Goal: Task Accomplishment & Management: Use online tool/utility

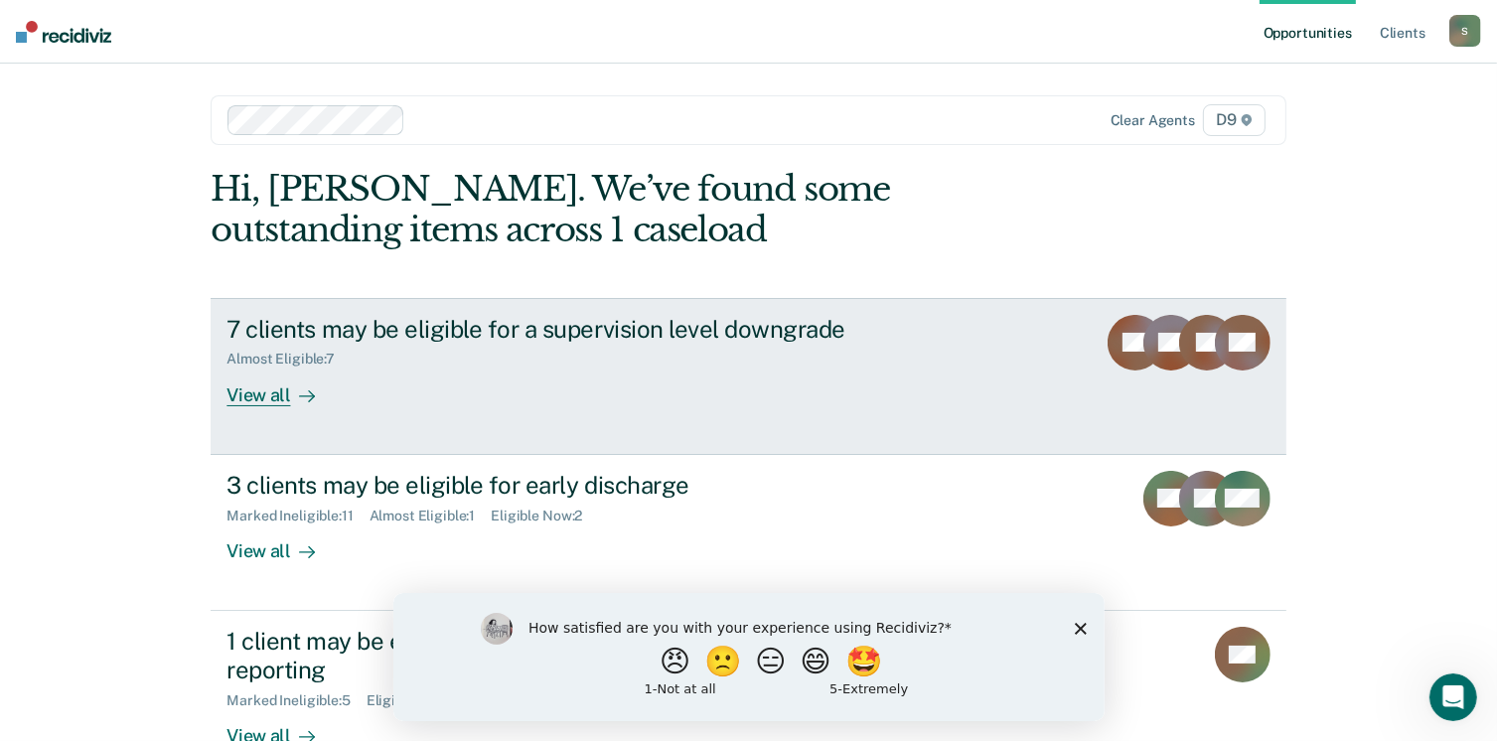
click at [269, 397] on div "View all" at bounding box center [282, 387] width 111 height 39
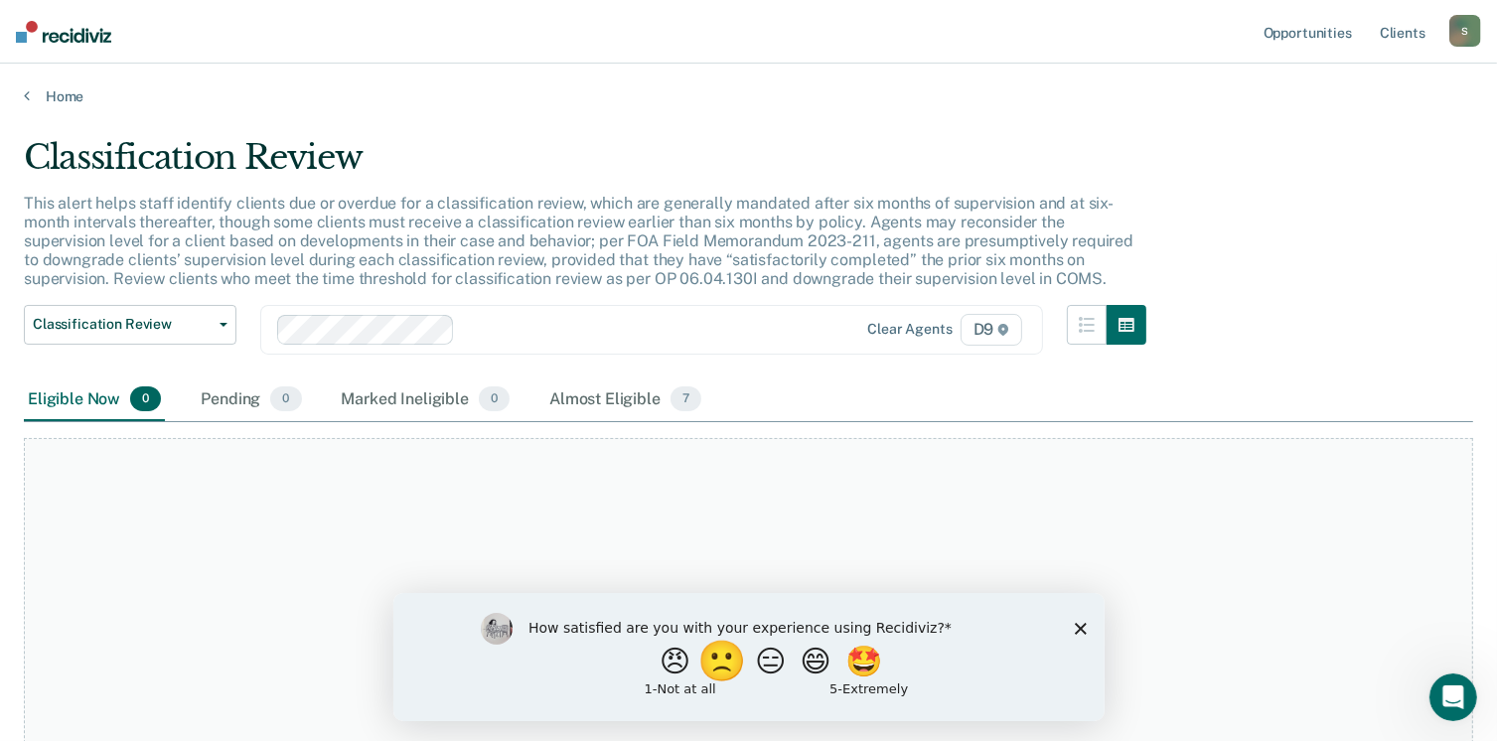
click at [719, 661] on button "🙁" at bounding box center [725, 661] width 54 height 40
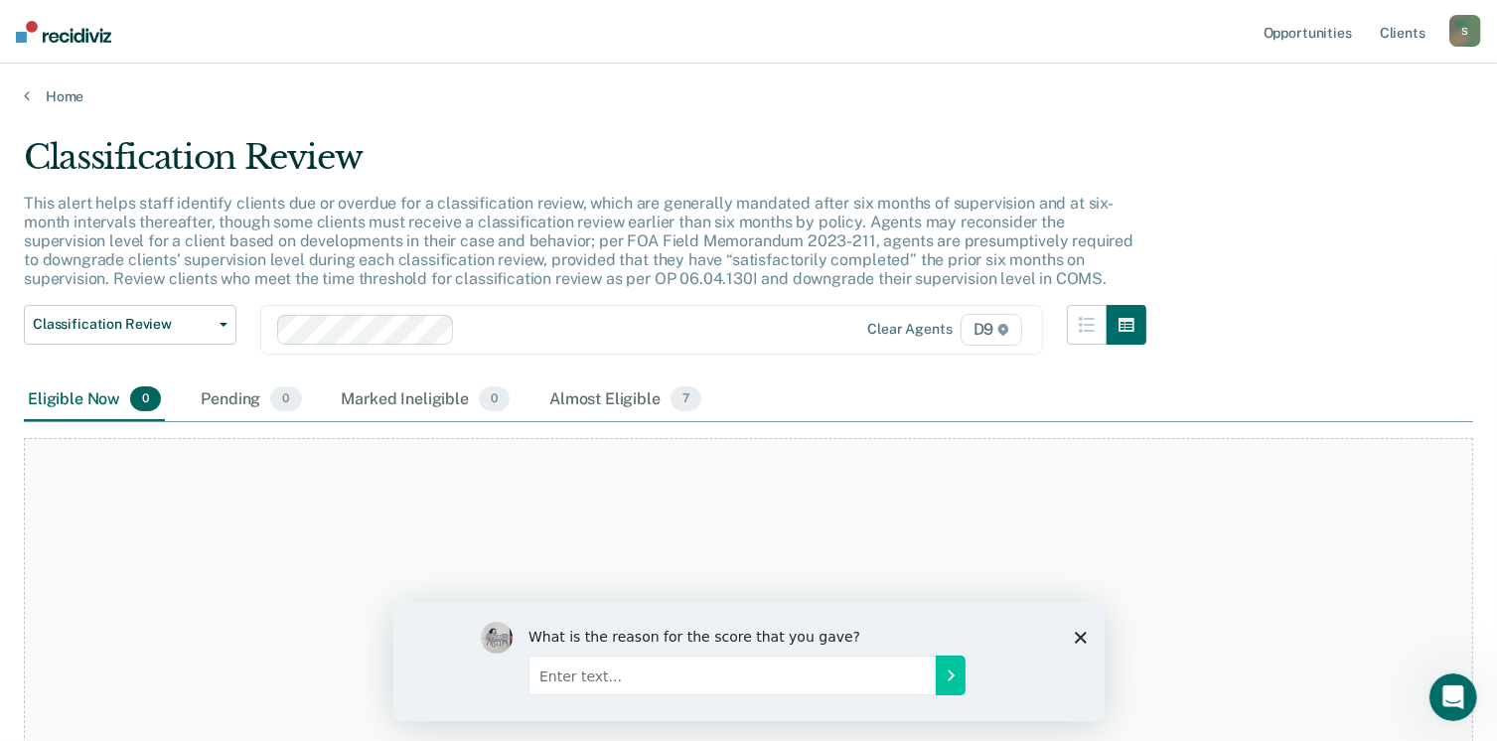
click at [848, 681] on input "Enter text..." at bounding box center [731, 675] width 407 height 40
click at [848, 681] on input "T" at bounding box center [731, 675] width 407 height 40
type input "This is extra work, we're already required to complete these tasks."
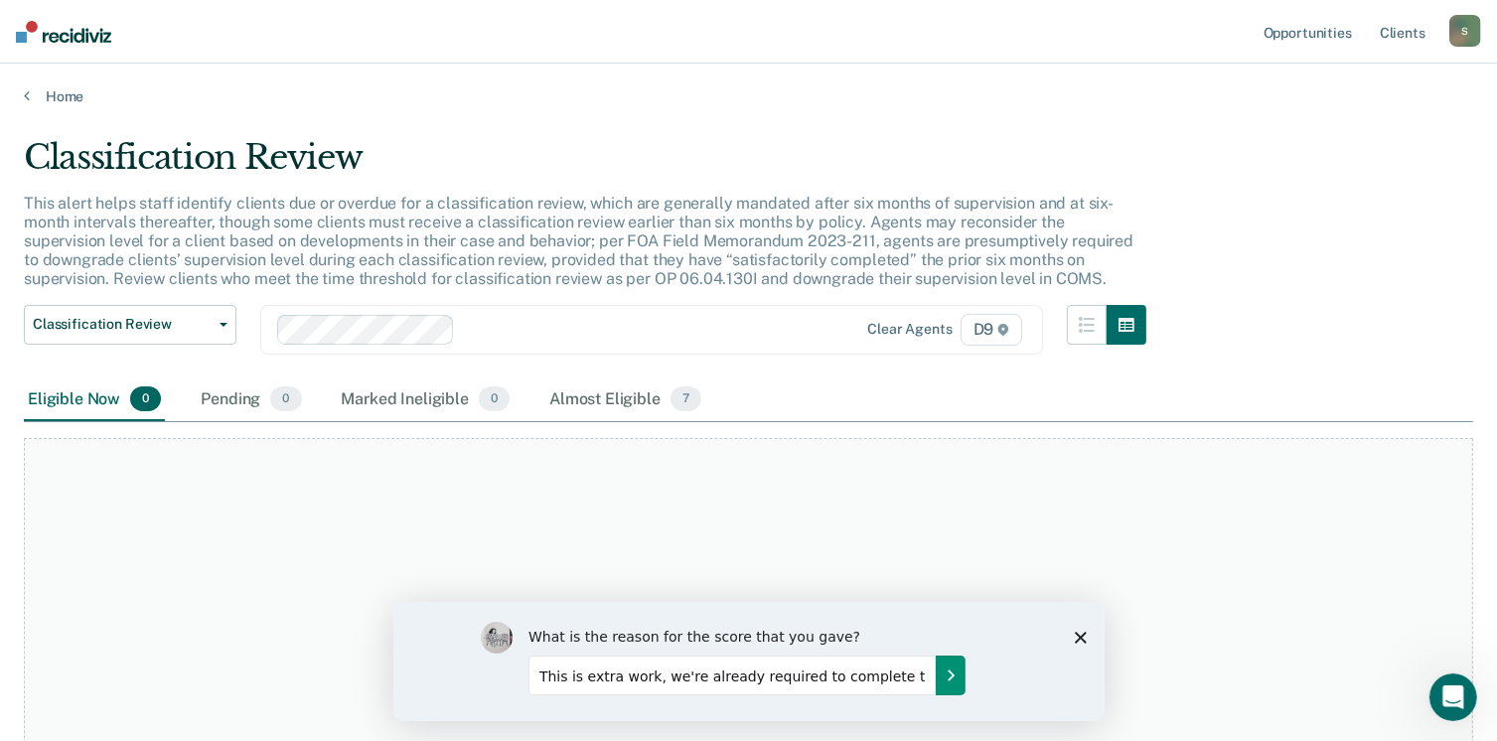
click at [942, 680] on icon "Submit your response" at bounding box center [950, 675] width 16 height 16
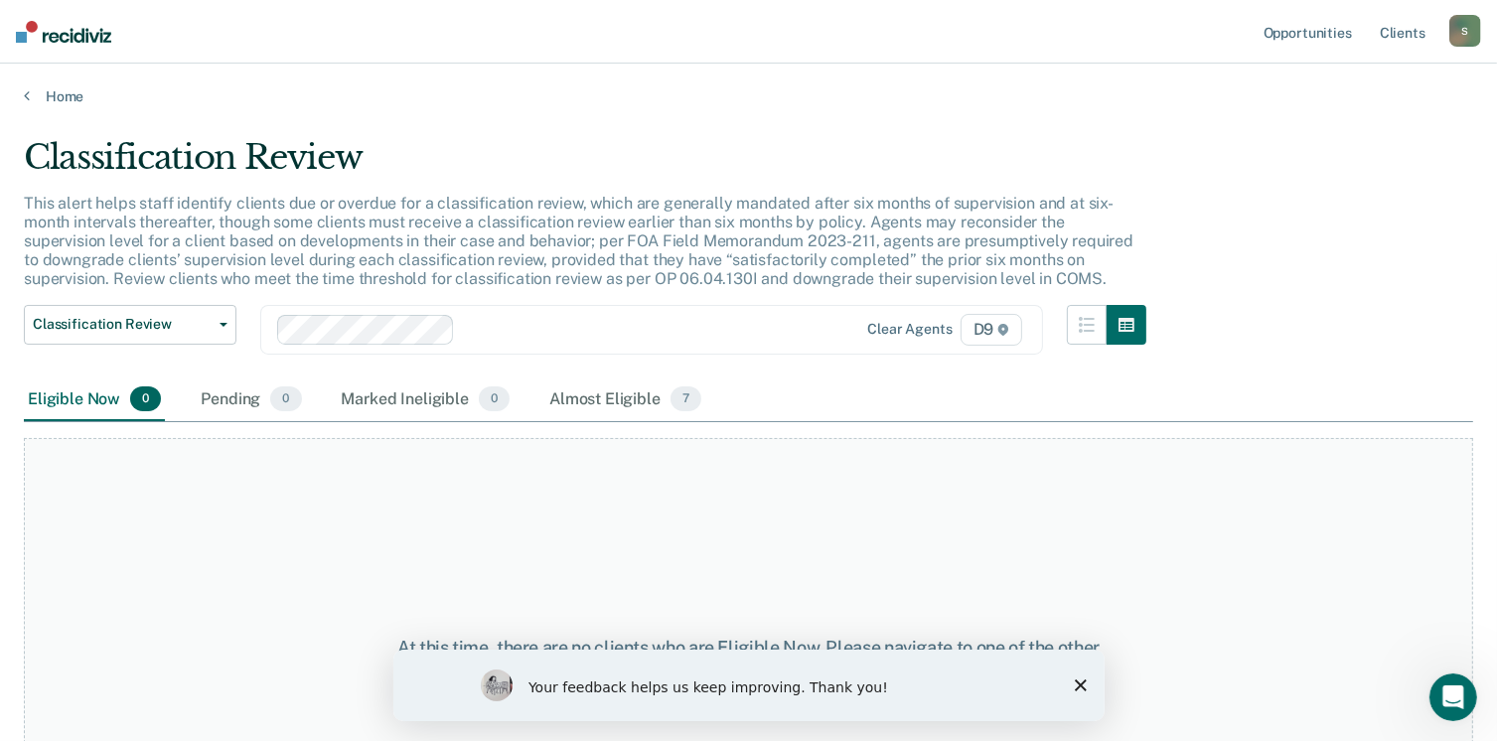
click at [1085, 668] on div "Your feedback helps us keep improving. Thank you!" at bounding box center [747, 685] width 711 height 72
click at [1087, 683] on div "Your feedback helps us keep improving. Thank you!" at bounding box center [747, 685] width 711 height 72
click at [1074, 680] on icon "Close survey" at bounding box center [1080, 685] width 12 height 12
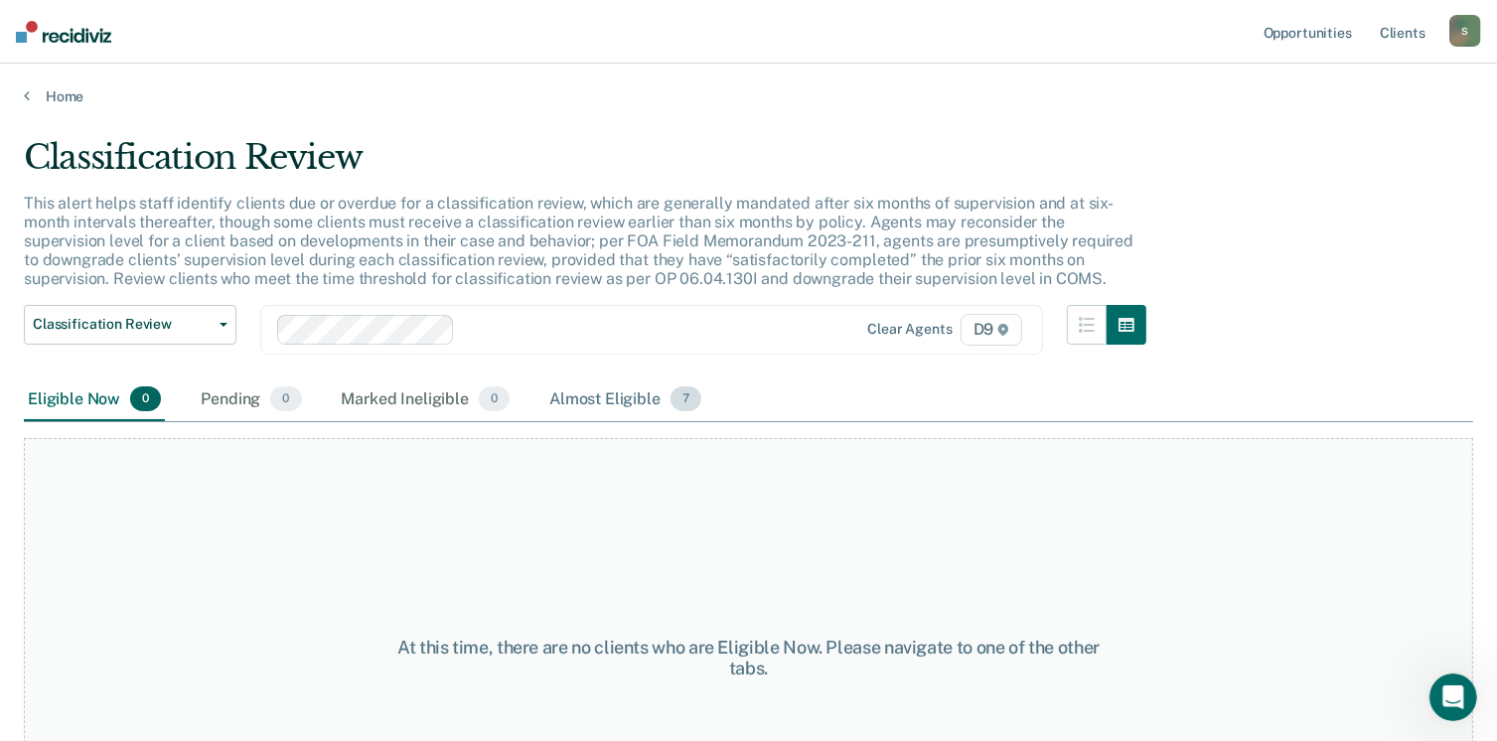
click at [685, 396] on span "7" at bounding box center [686, 400] width 31 height 26
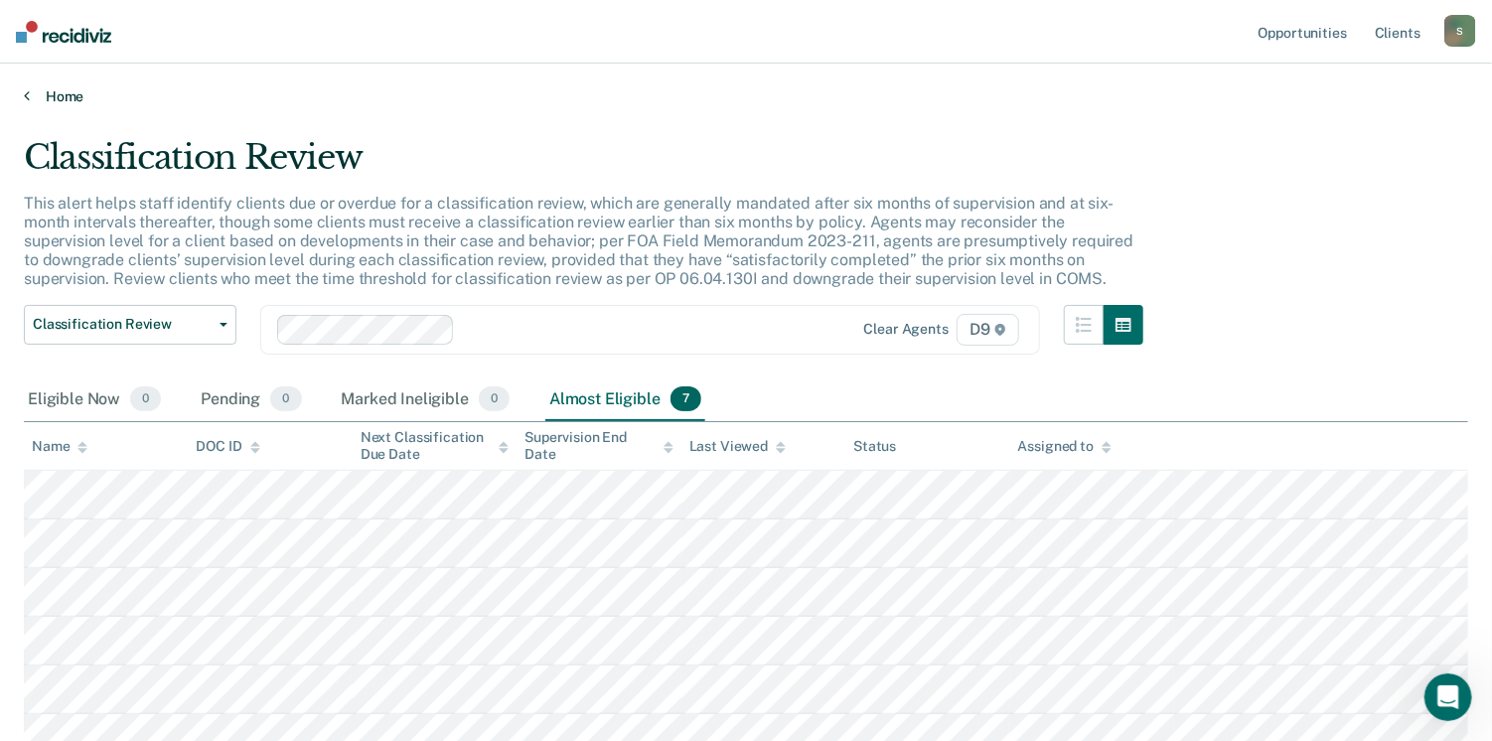
click at [60, 89] on link "Home" at bounding box center [746, 96] width 1445 height 18
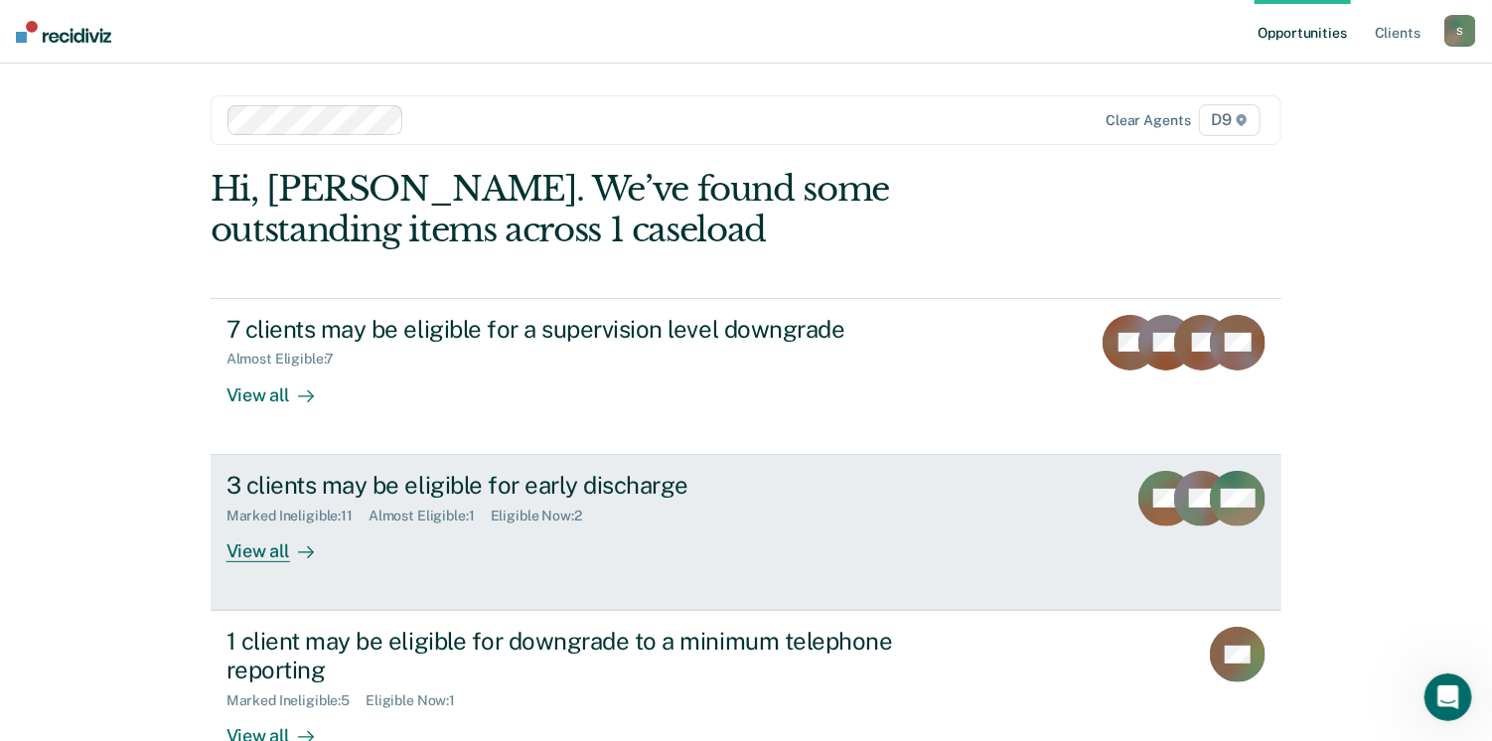
click at [250, 529] on div "View all" at bounding box center [282, 543] width 111 height 39
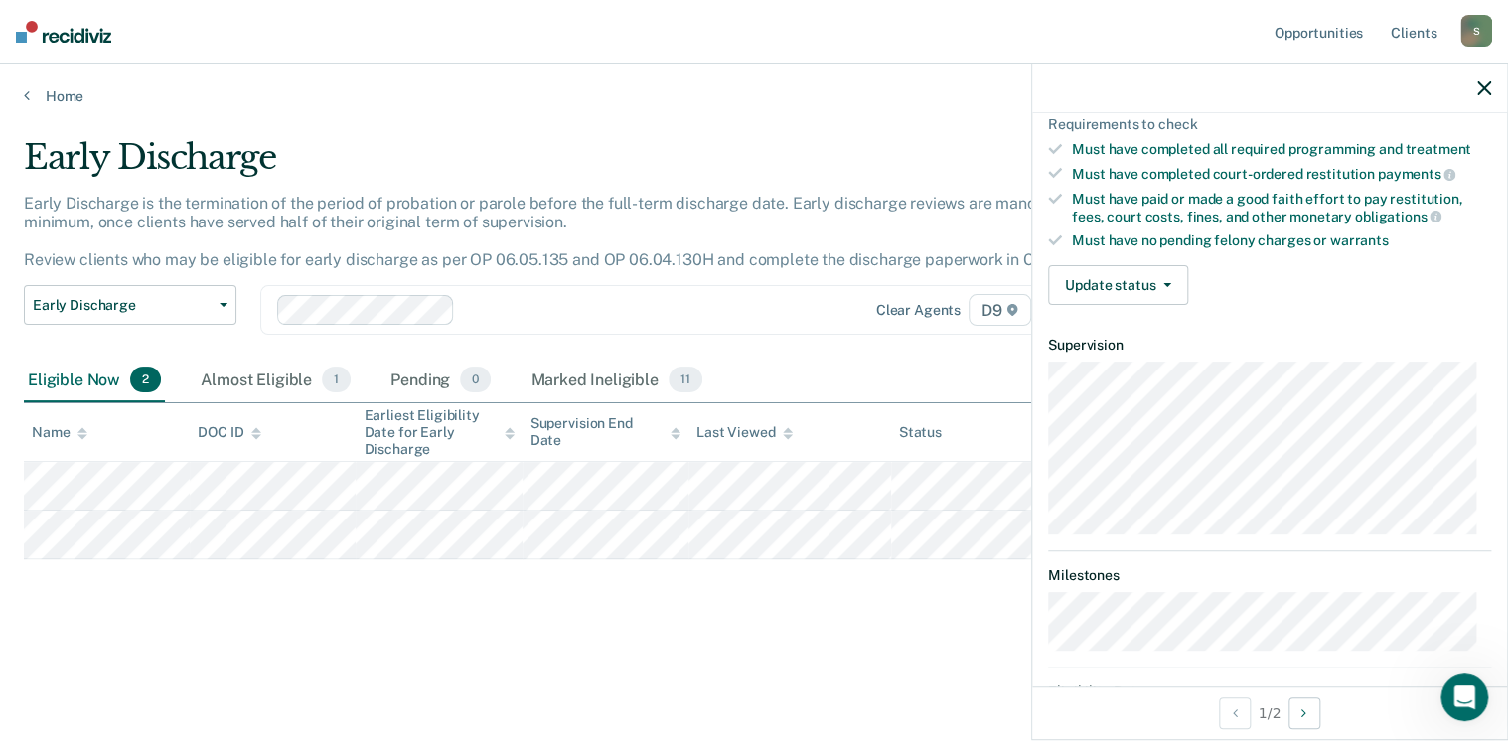
scroll to position [322, 0]
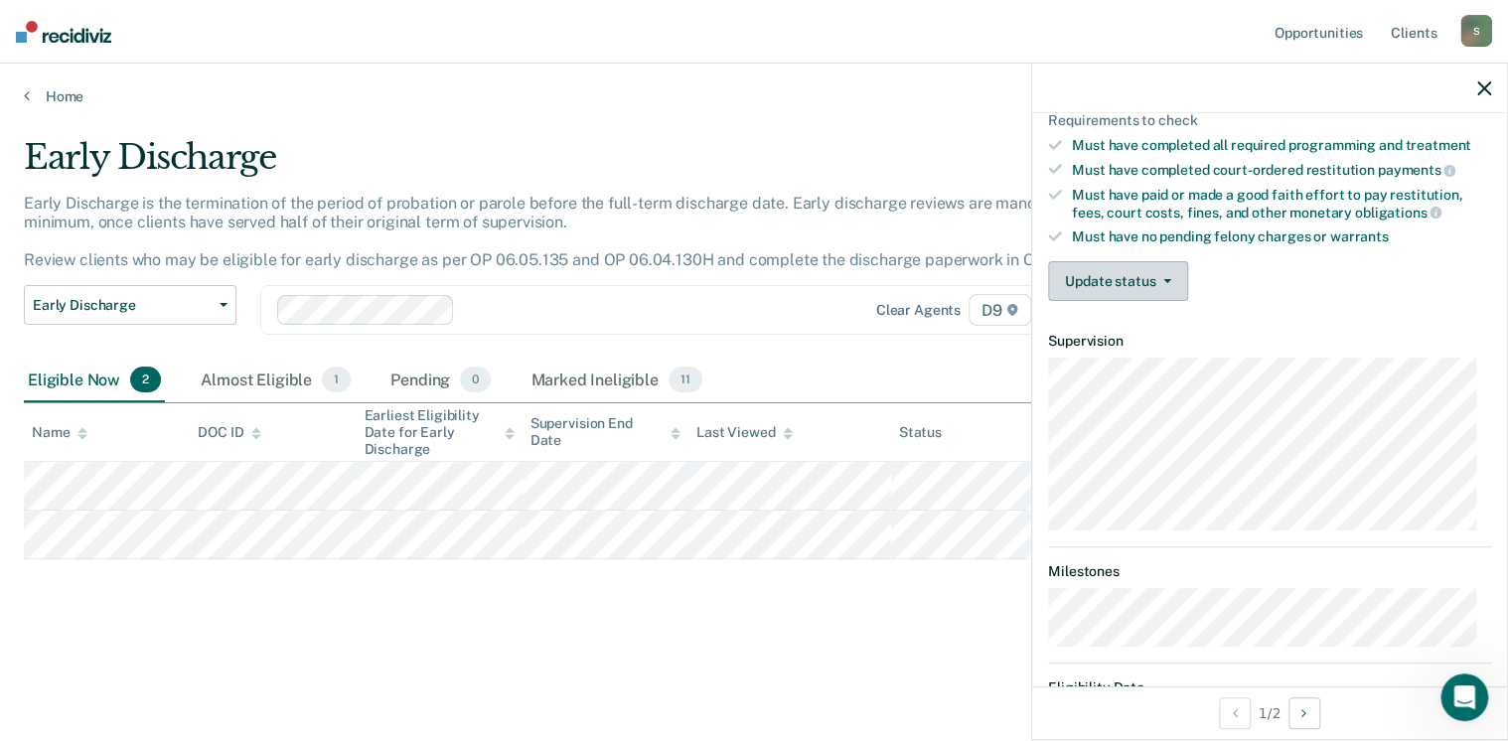
click at [1161, 270] on button "Update status" at bounding box center [1118, 281] width 140 height 40
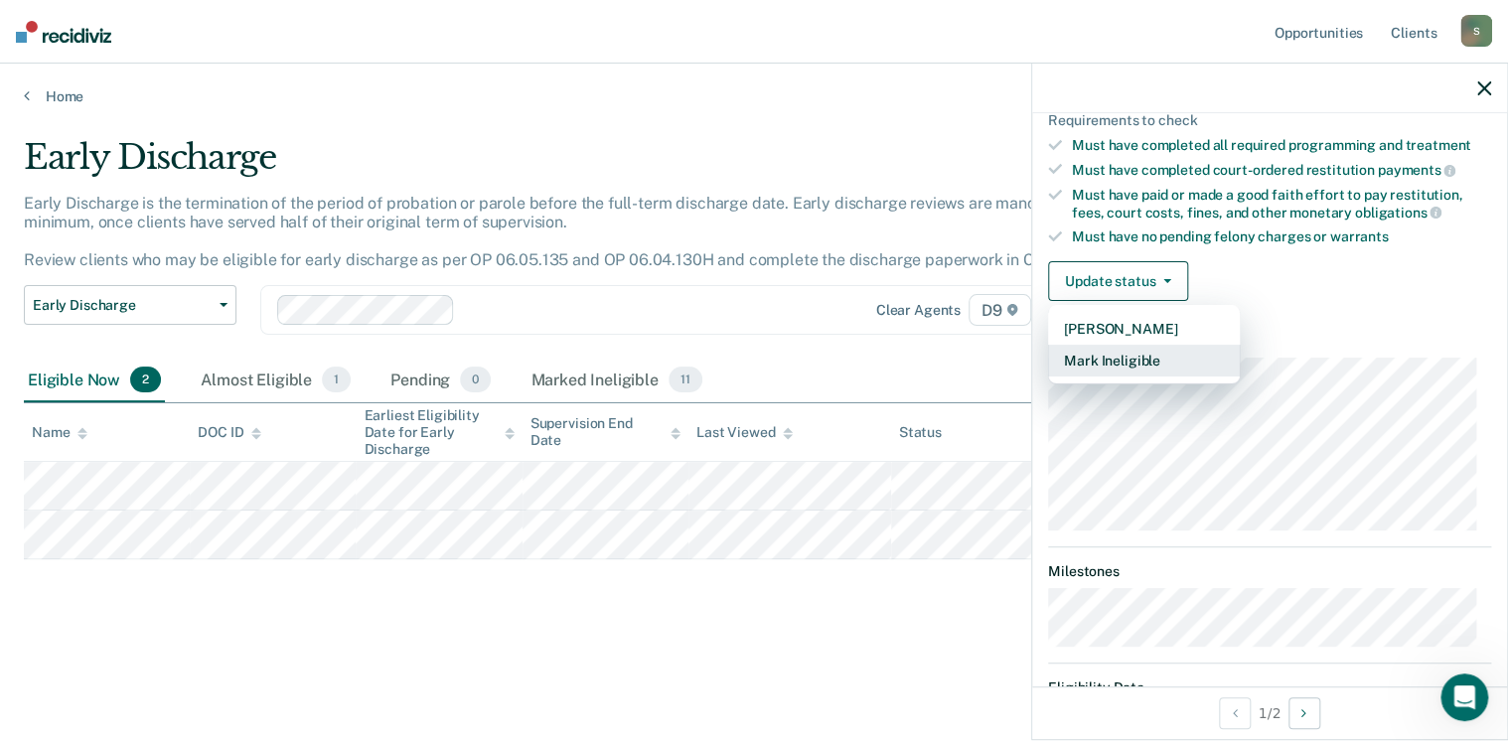
click at [1159, 355] on button "Mark Ineligible" at bounding box center [1144, 361] width 192 height 32
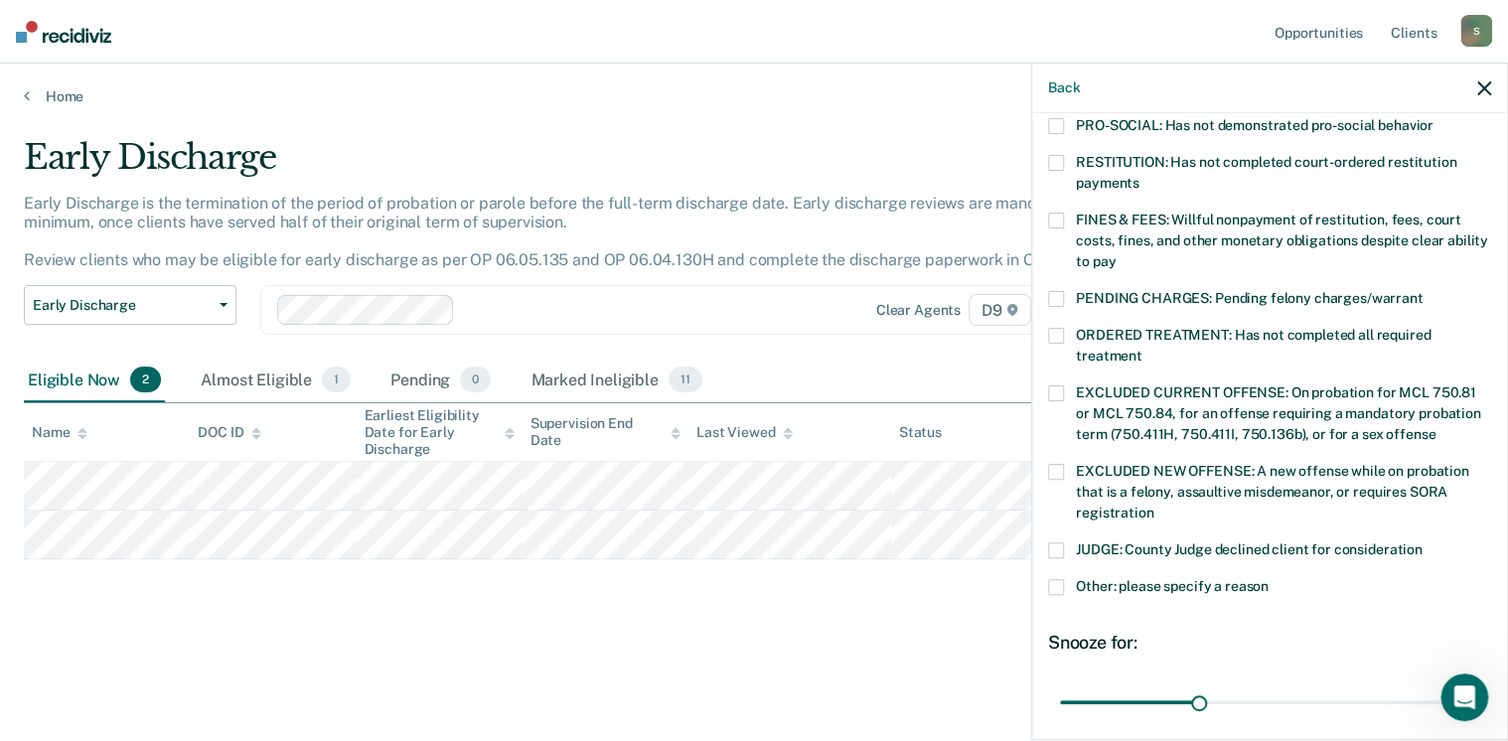
scroll to position [496, 0]
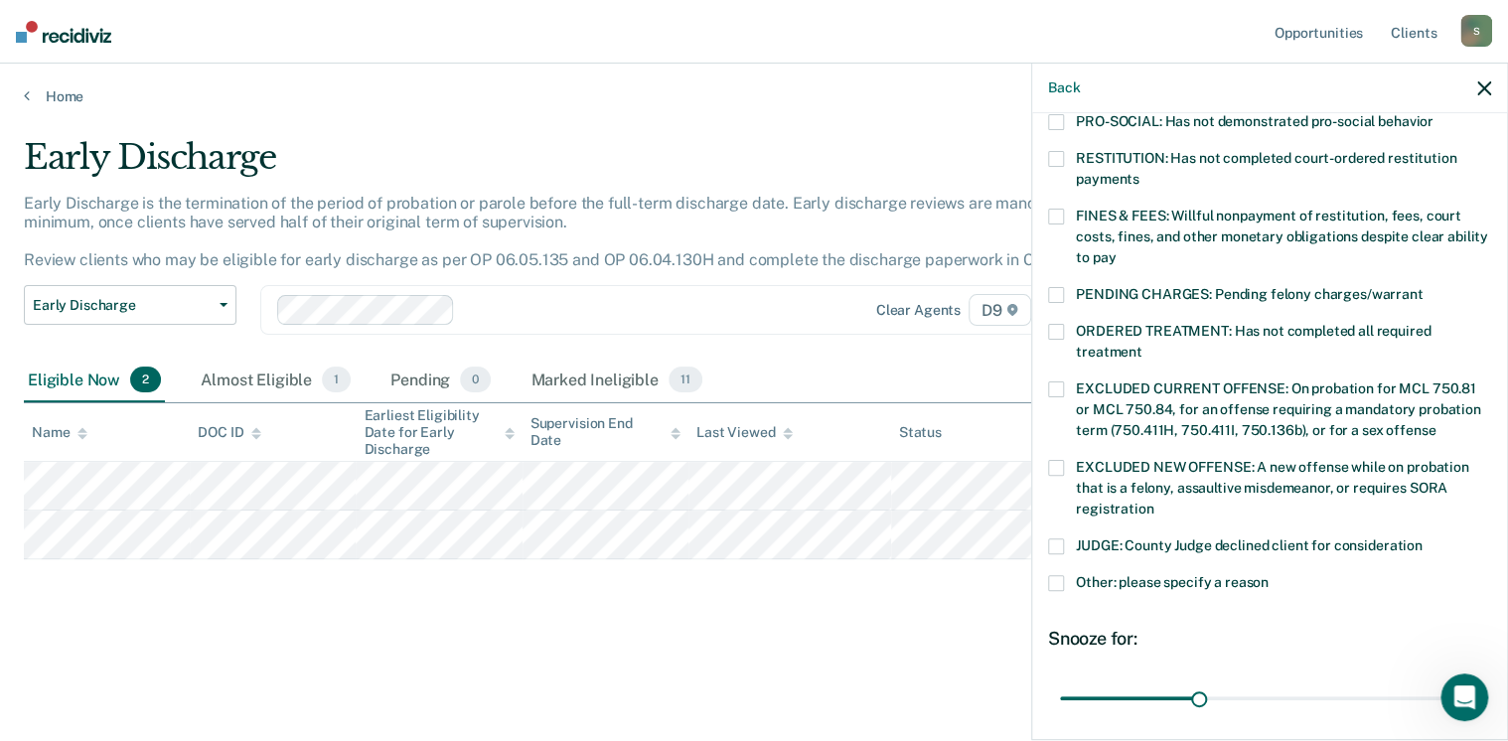
click at [1056, 575] on span at bounding box center [1056, 583] width 16 height 16
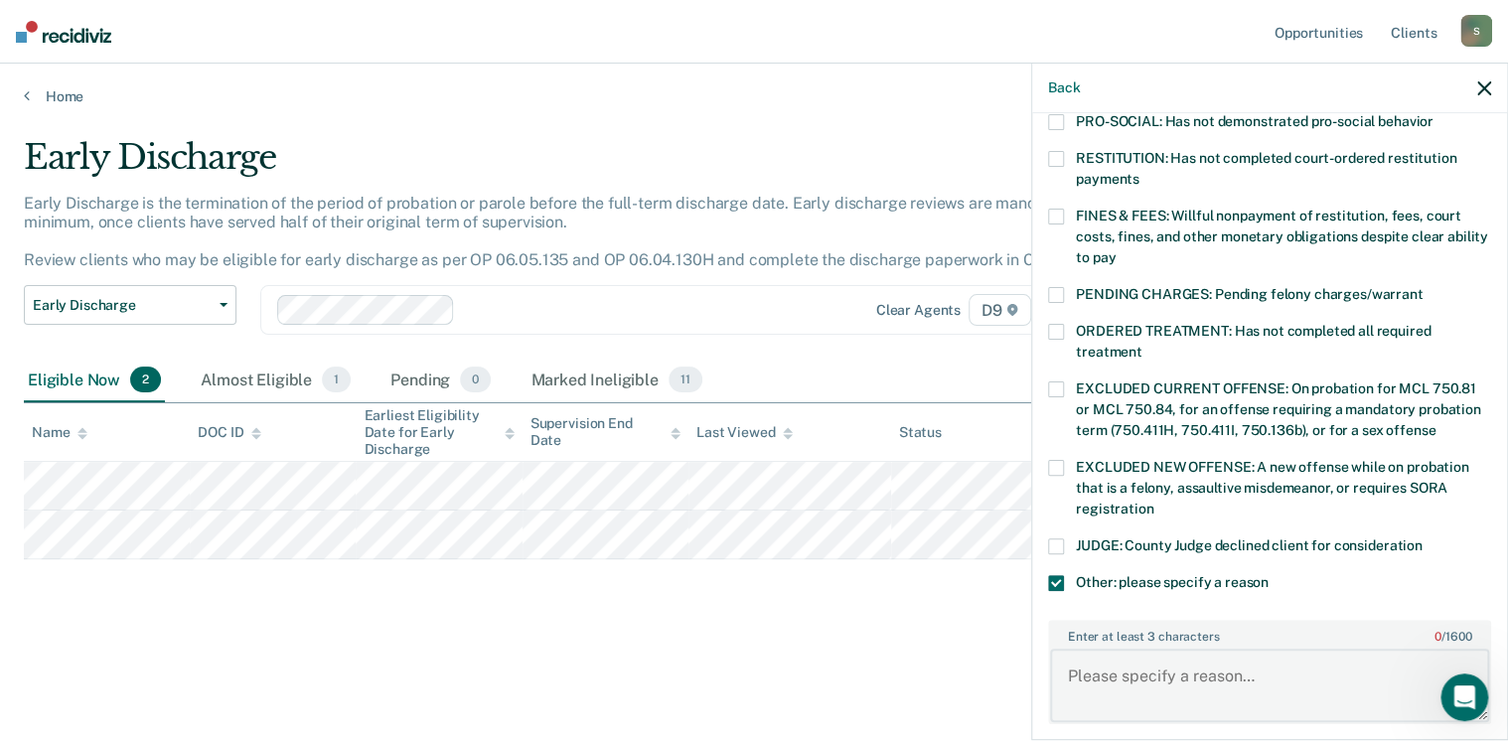
click at [1181, 657] on textarea "Enter at least 3 characters 0 / 1600" at bounding box center [1269, 686] width 439 height 74
drag, startPoint x: 1348, startPoint y: 657, endPoint x: 1297, endPoint y: 673, distance: 54.1
click at [1297, 673] on textarea "Defendant has pending violation hearing, she is not eligible for early discharg…" at bounding box center [1269, 686] width 439 height 74
type textarea "Defendant has pending violation hearing; she is not eligible for early discharg…"
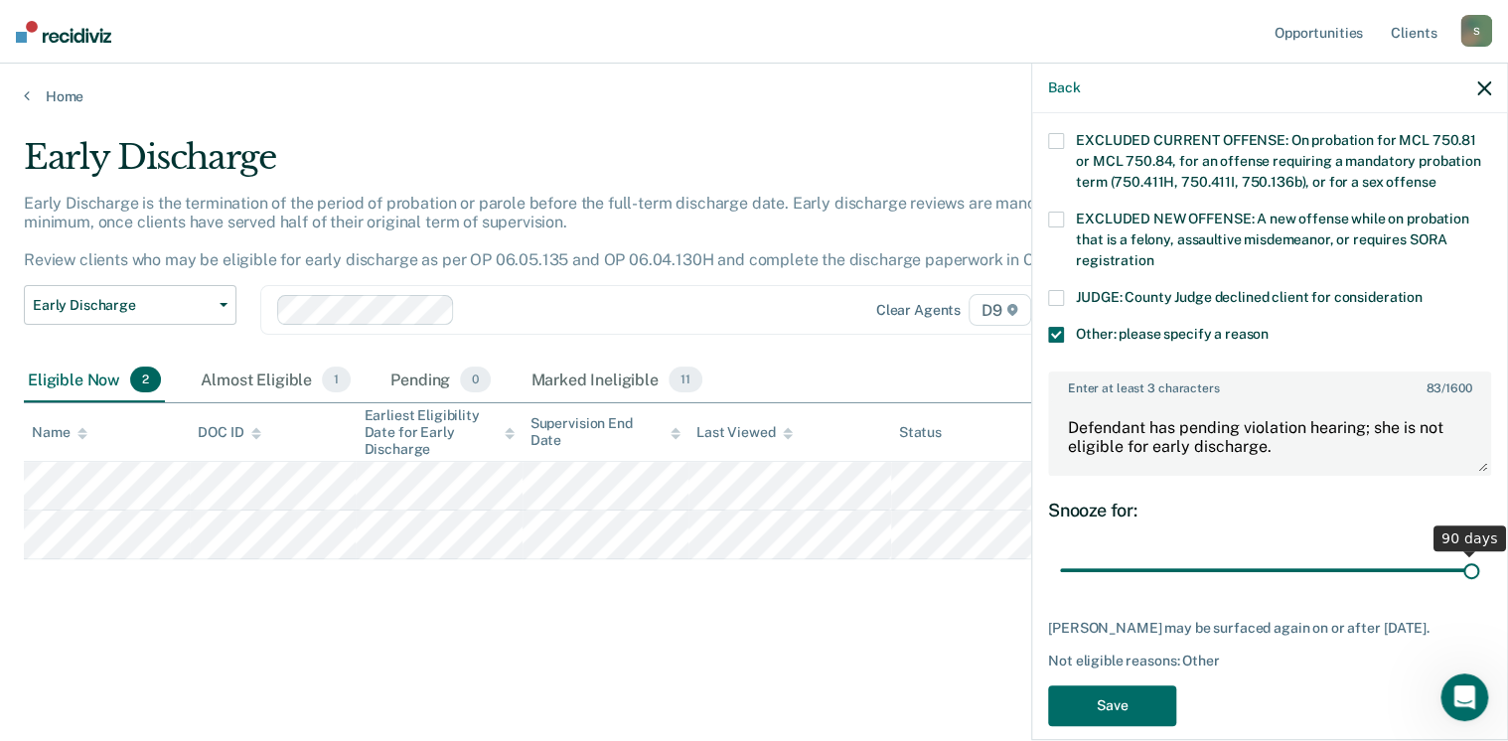
drag, startPoint x: 1186, startPoint y: 549, endPoint x: 1492, endPoint y: 576, distance: 307.2
type input "90"
click at [1479, 576] on input "range" at bounding box center [1269, 570] width 419 height 35
click at [1097, 657] on div "CC Which of the following requirements has [PERSON_NAME] not met? [MEDICAL_DATA…" at bounding box center [1269, 65] width 443 height 1345
click at [1107, 686] on button "Save" at bounding box center [1112, 706] width 128 height 41
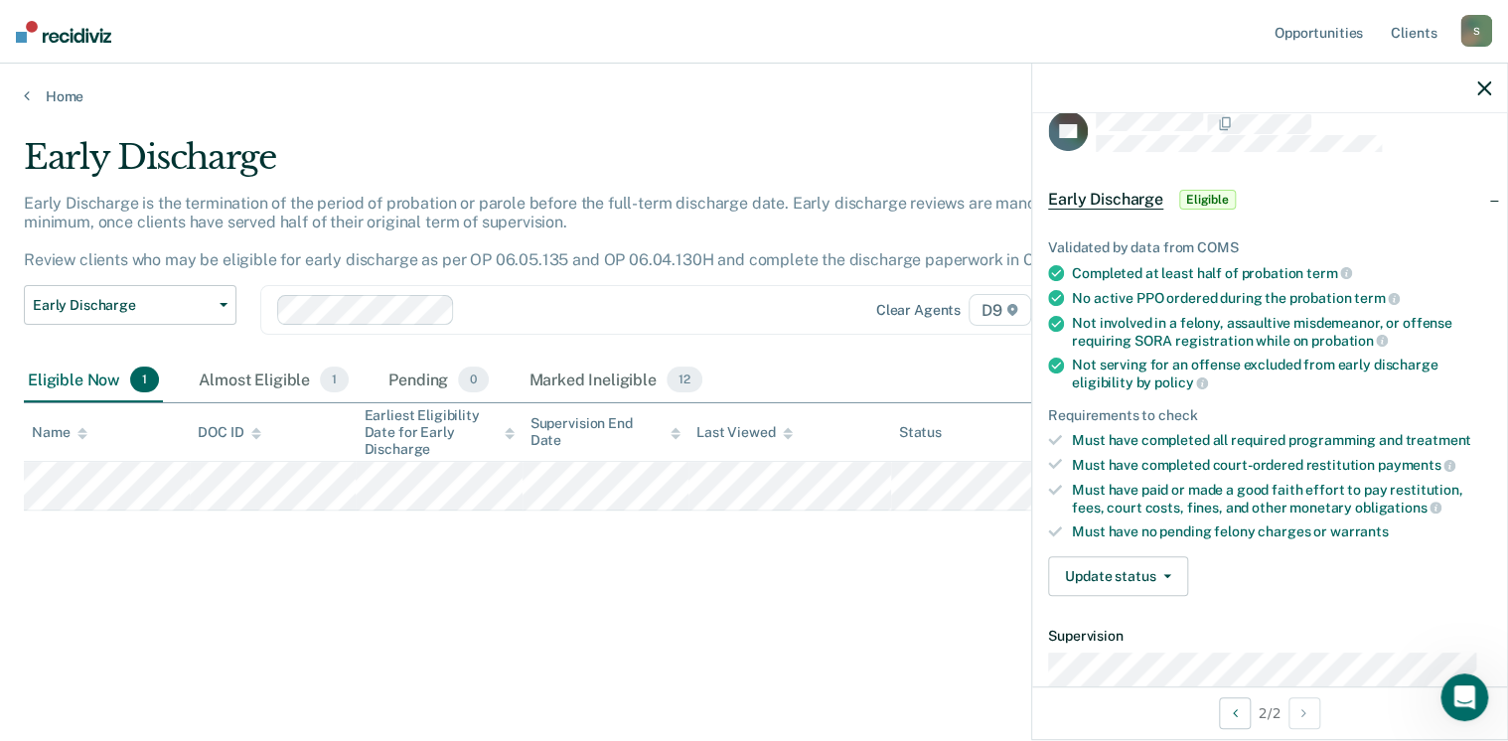
scroll to position [21, 0]
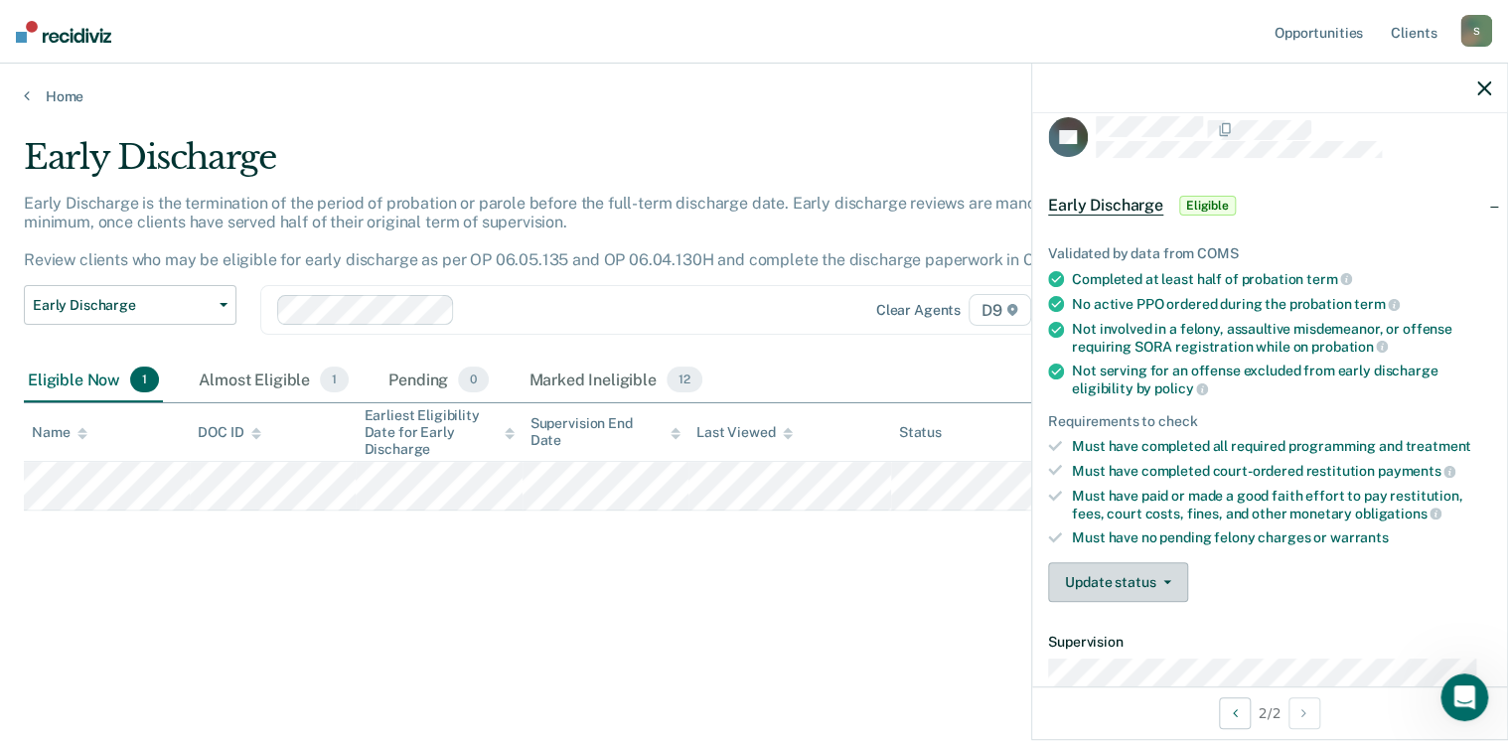
click at [1157, 580] on span "button" at bounding box center [1164, 582] width 16 height 4
click at [1167, 664] on button "Mark Ineligible" at bounding box center [1144, 662] width 192 height 32
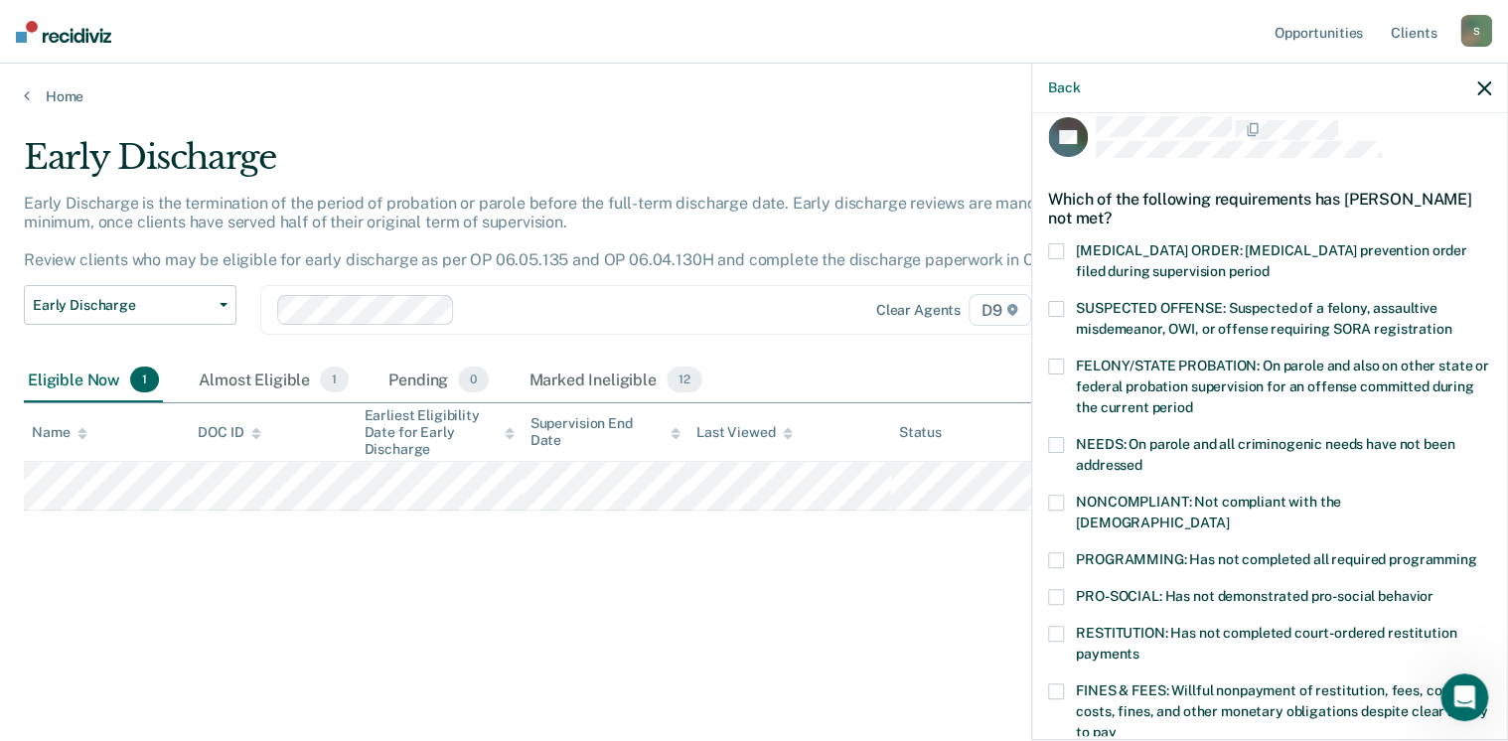
click at [1061, 684] on span at bounding box center [1056, 692] width 16 height 16
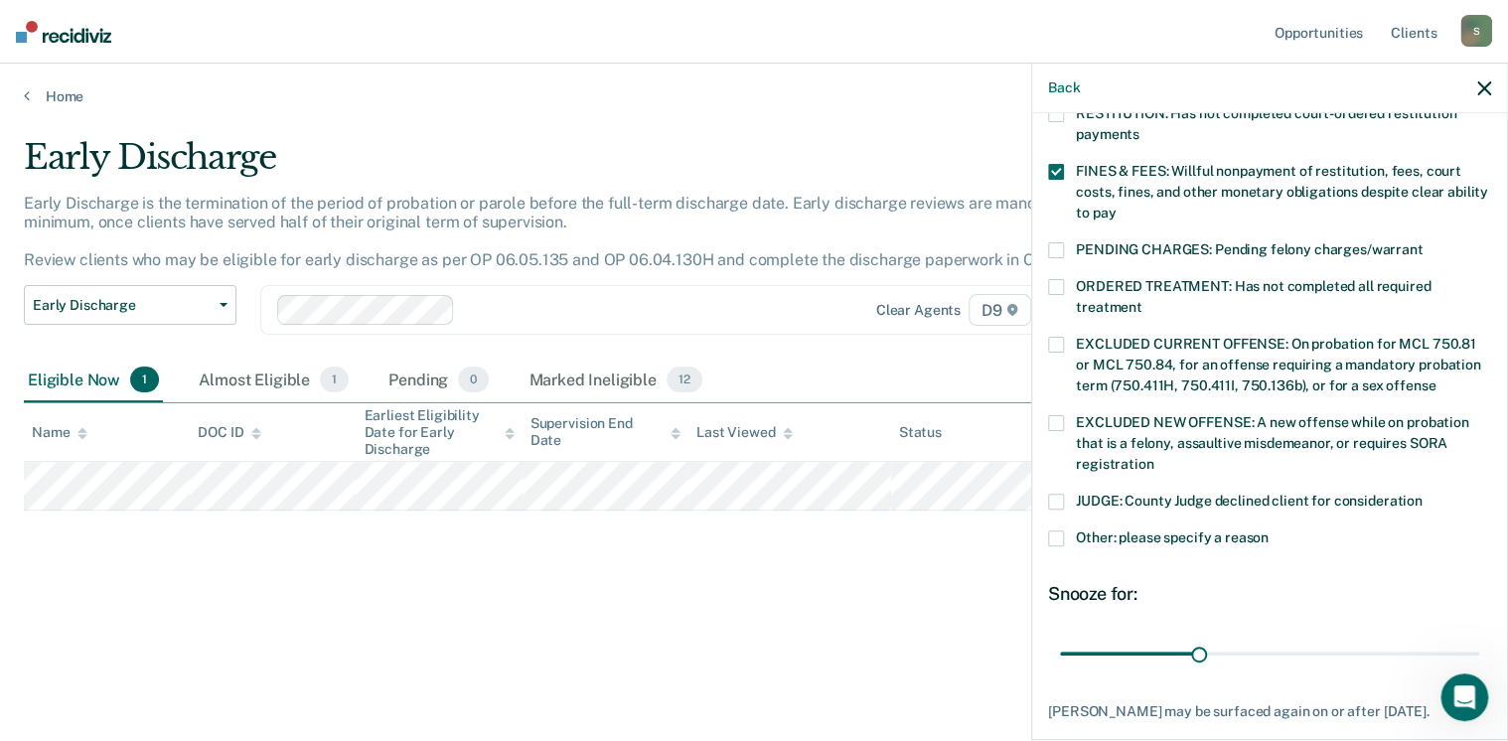
scroll to position [643, 0]
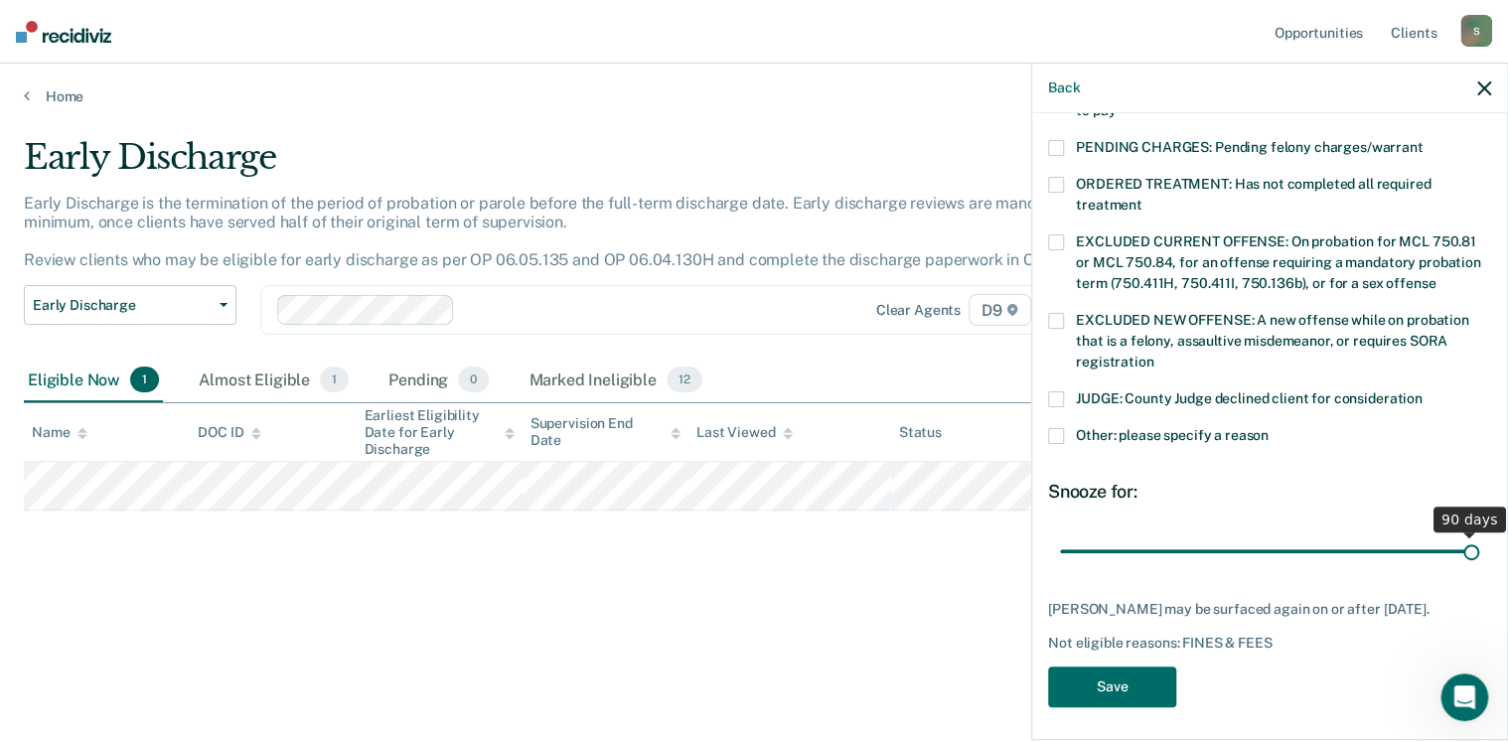
drag, startPoint x: 1196, startPoint y: 530, endPoint x: 1515, endPoint y: 534, distance: 319.0
type input "90"
click at [1479, 535] on input "range" at bounding box center [1269, 552] width 419 height 35
click at [1053, 428] on span at bounding box center [1056, 436] width 16 height 16
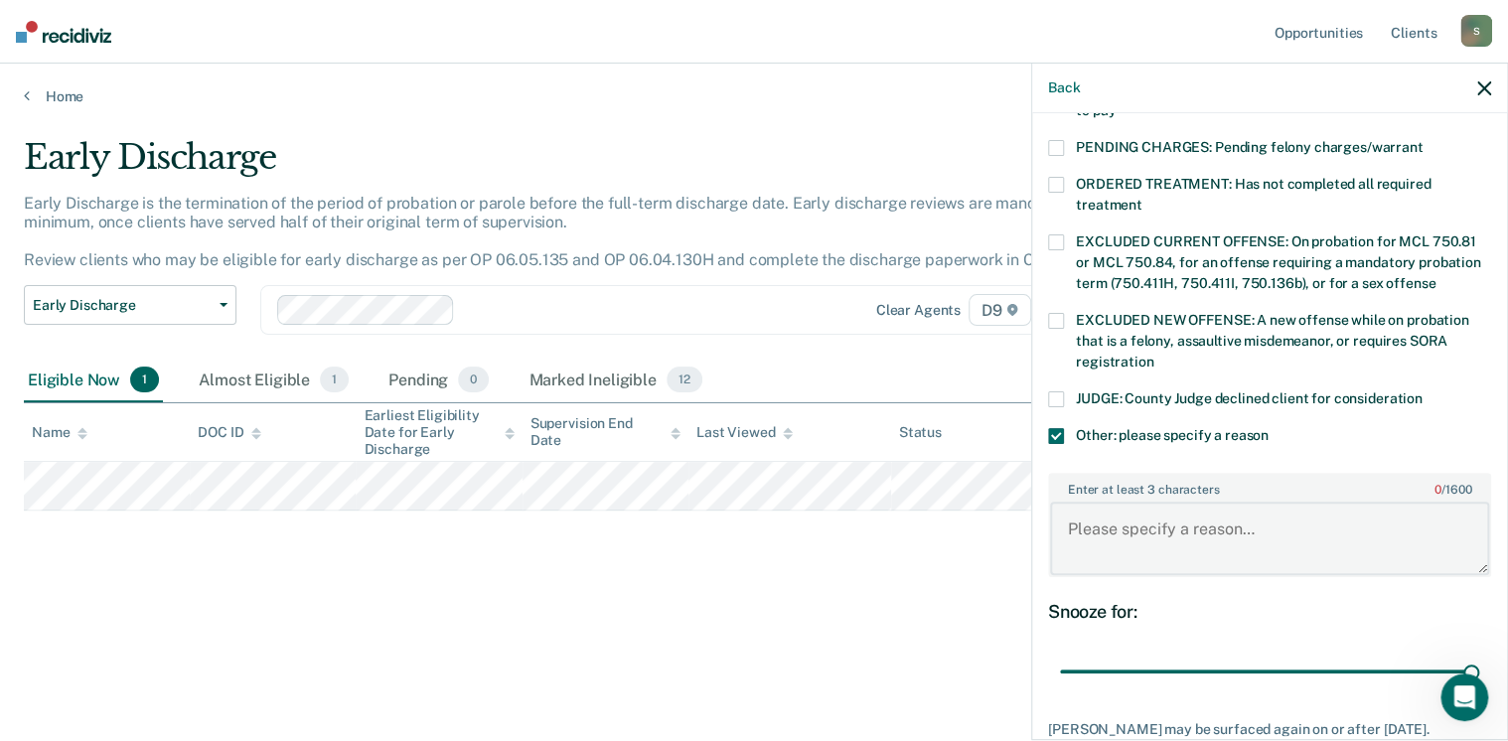
click at [1073, 502] on textarea "Enter at least 3 characters 0 / 1600" at bounding box center [1269, 539] width 439 height 74
type textarea "In order to be eligible for early discharge, fines and costs must be paid in fu…"
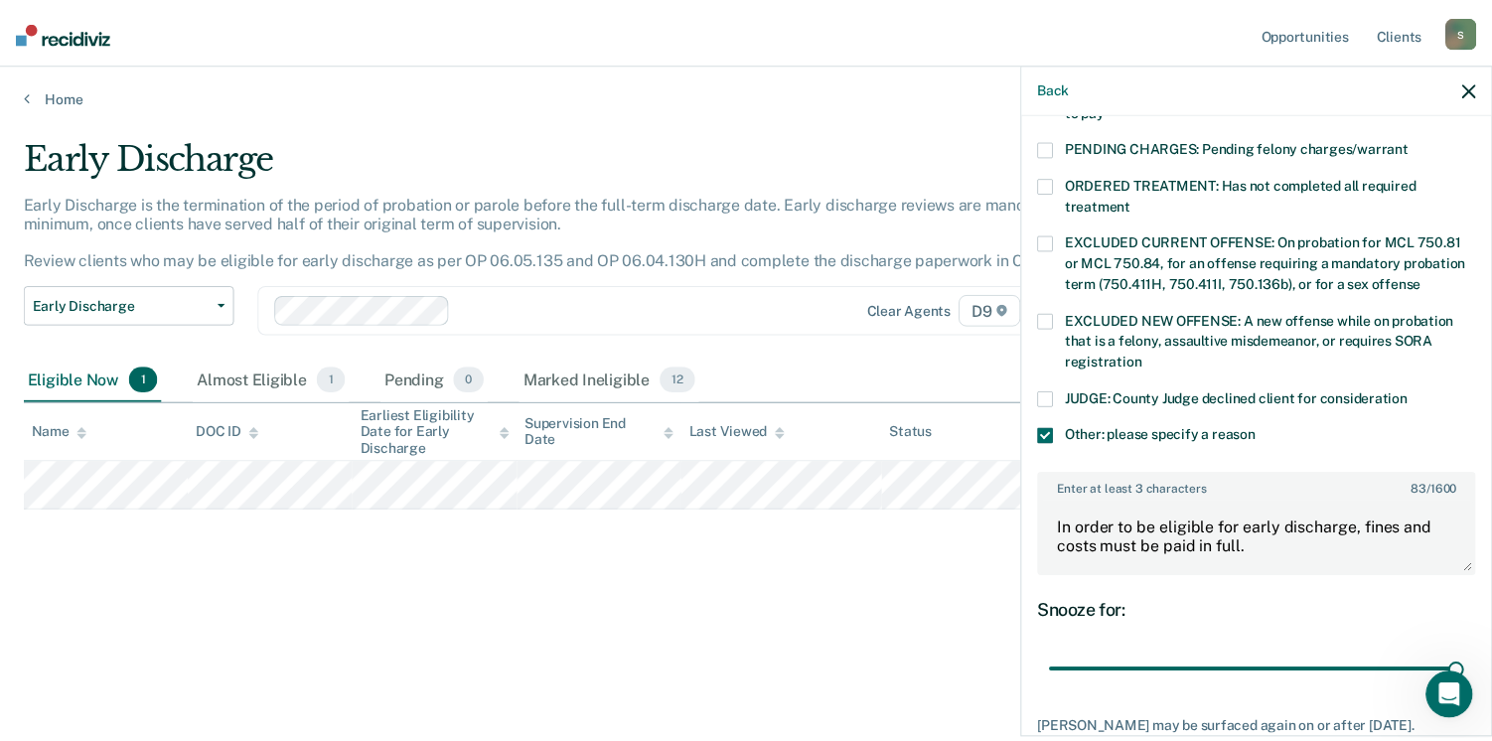
scroll to position [761, 0]
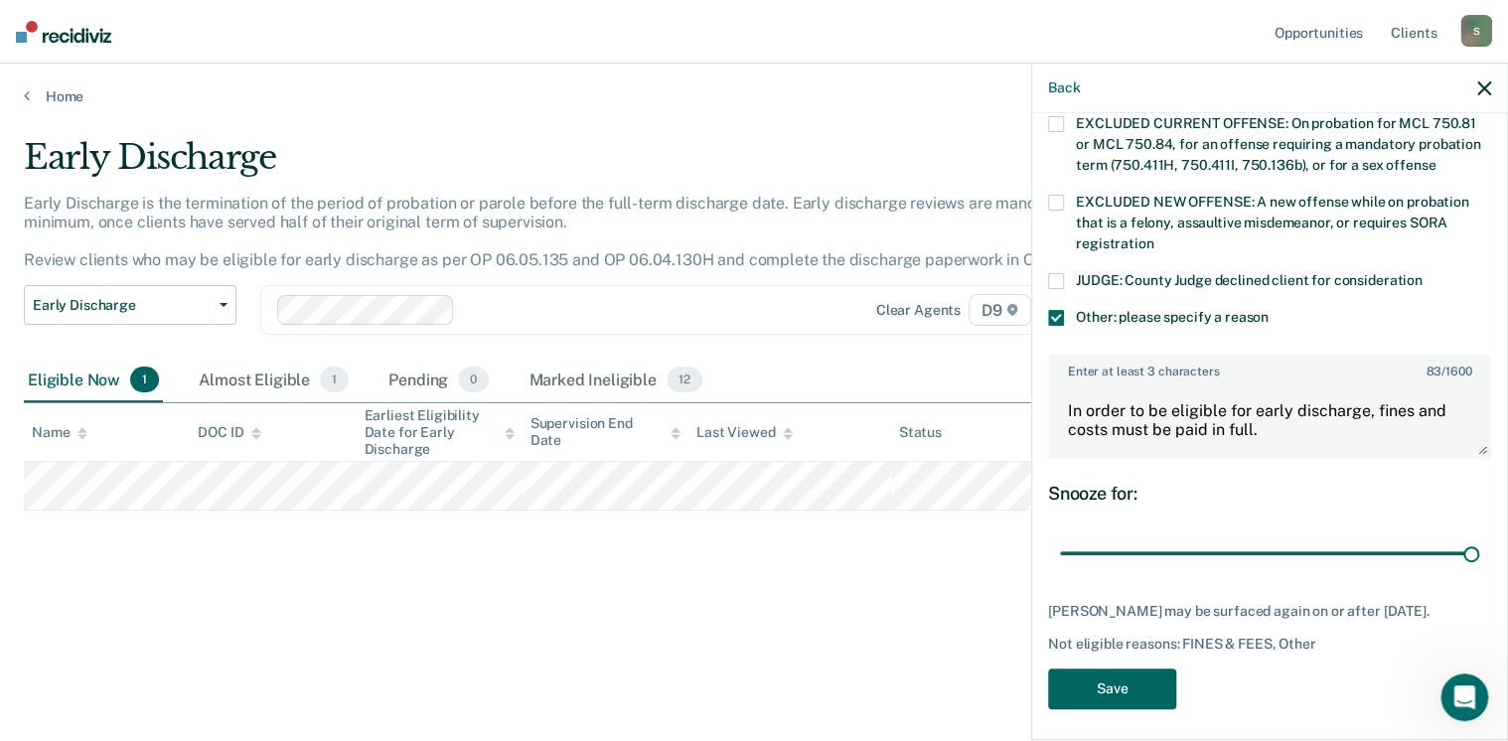
click at [1111, 682] on button "Save" at bounding box center [1112, 689] width 128 height 41
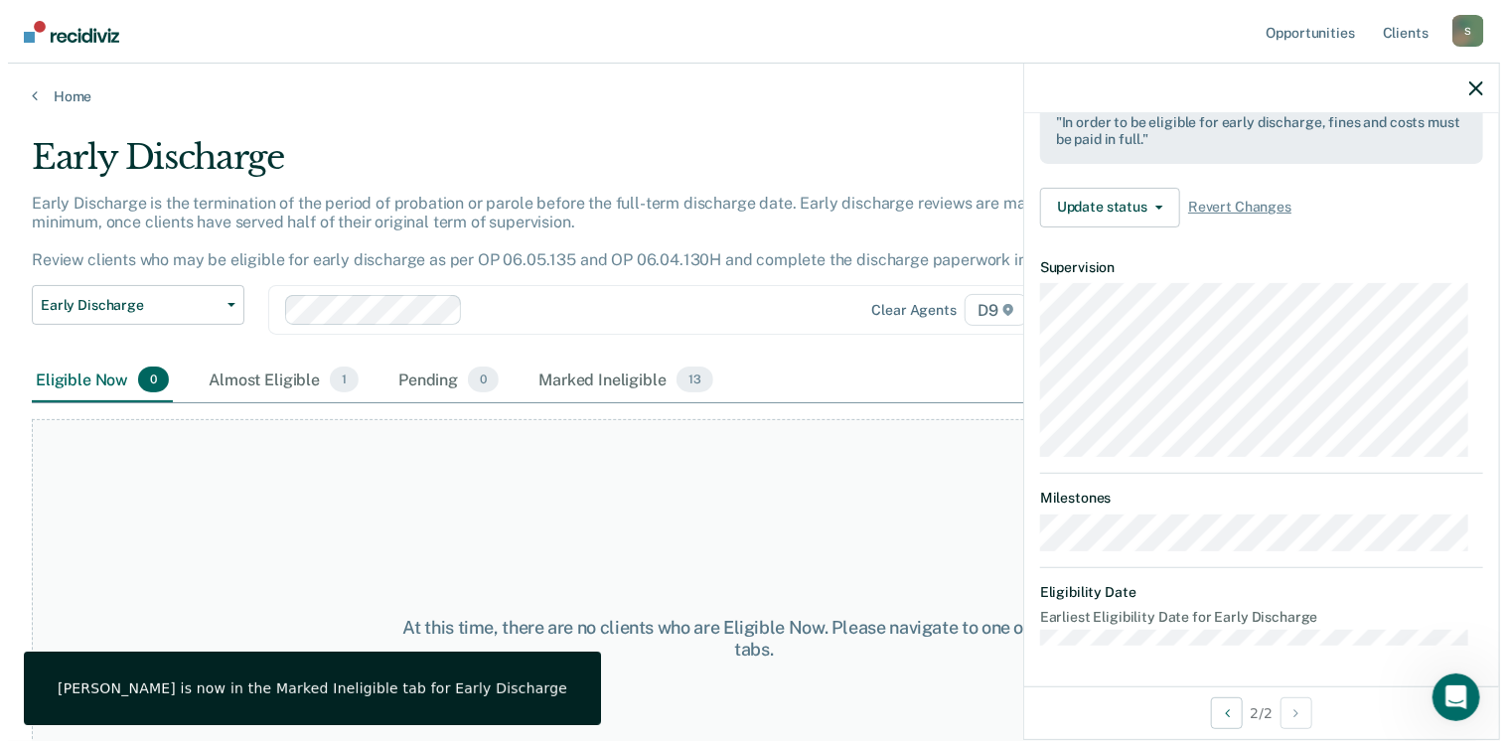
scroll to position [584, 0]
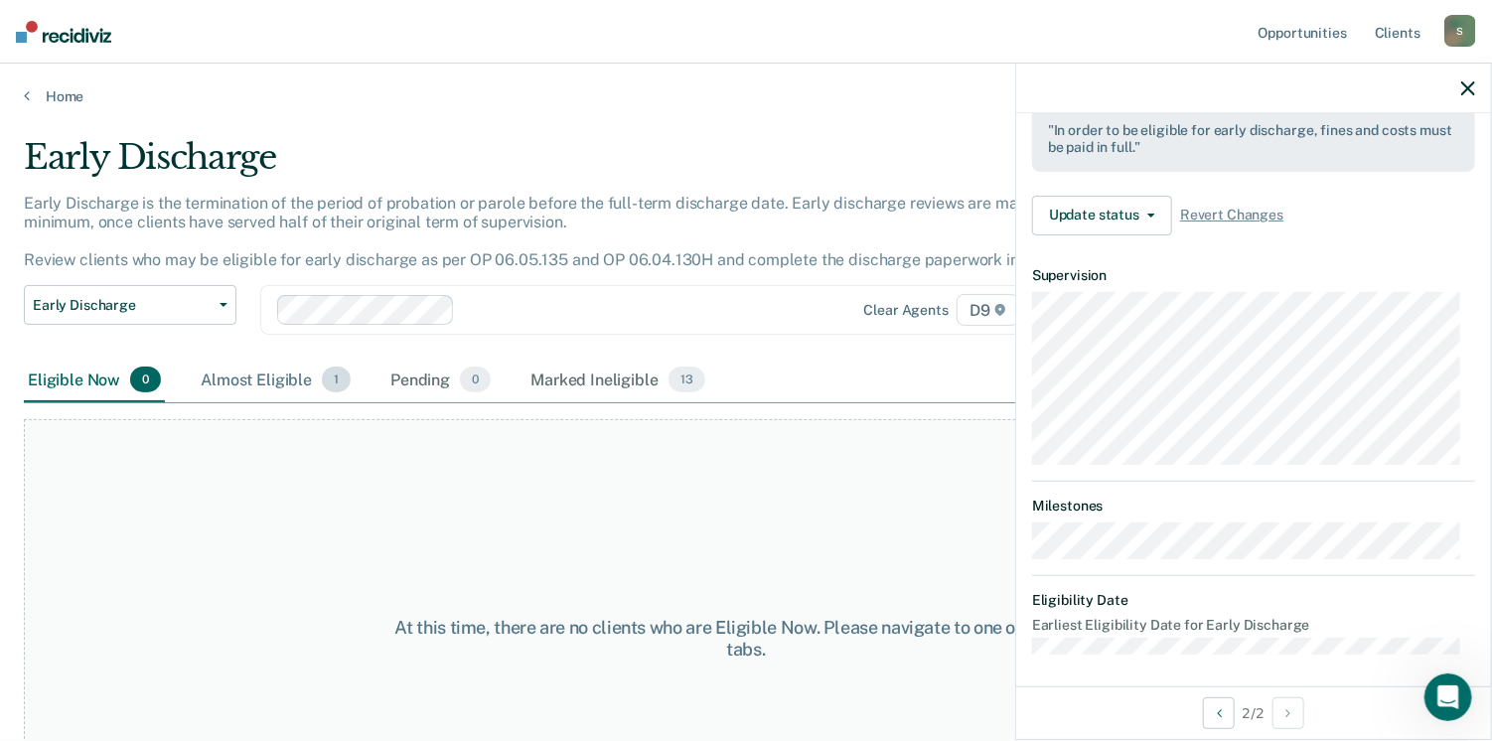
click at [338, 377] on span "1" at bounding box center [336, 380] width 29 height 26
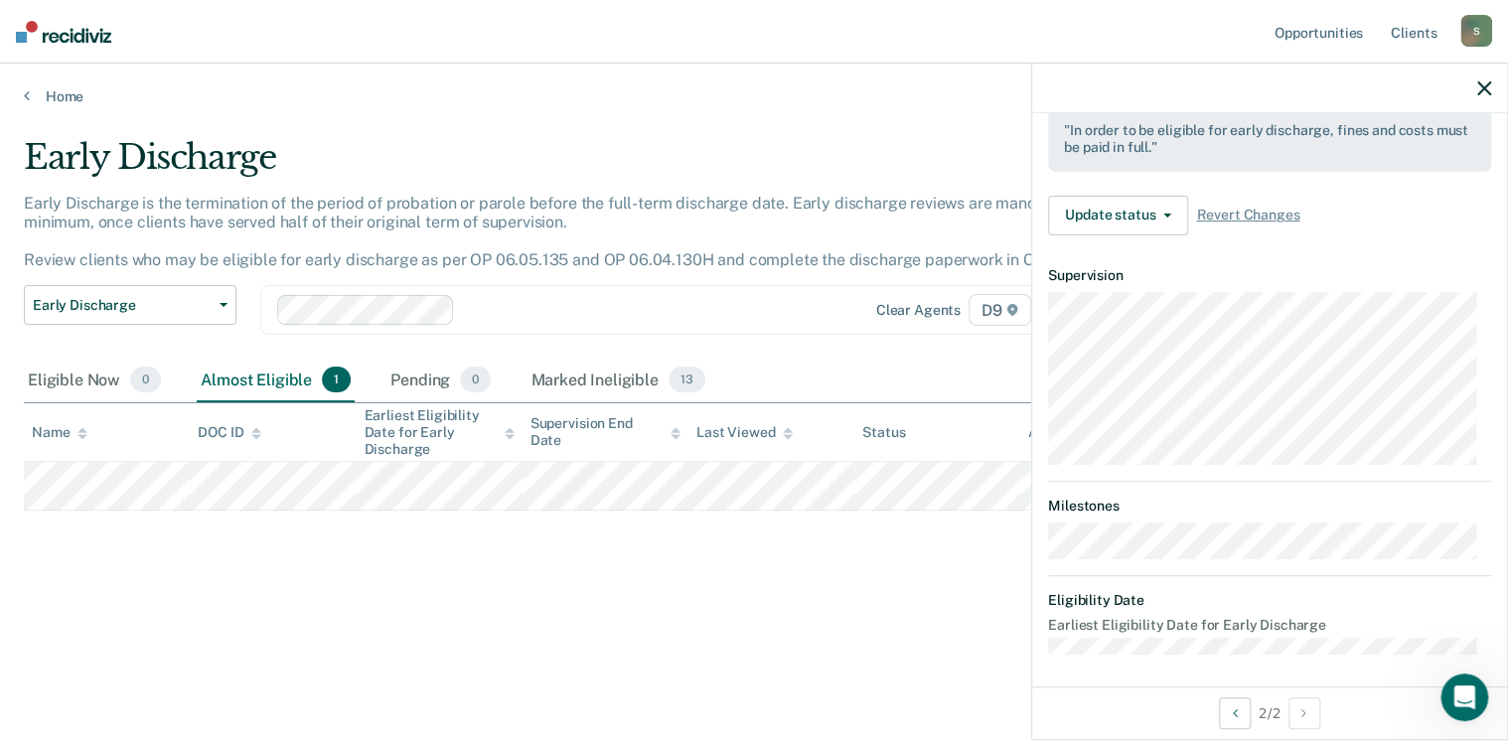
scroll to position [388, 0]
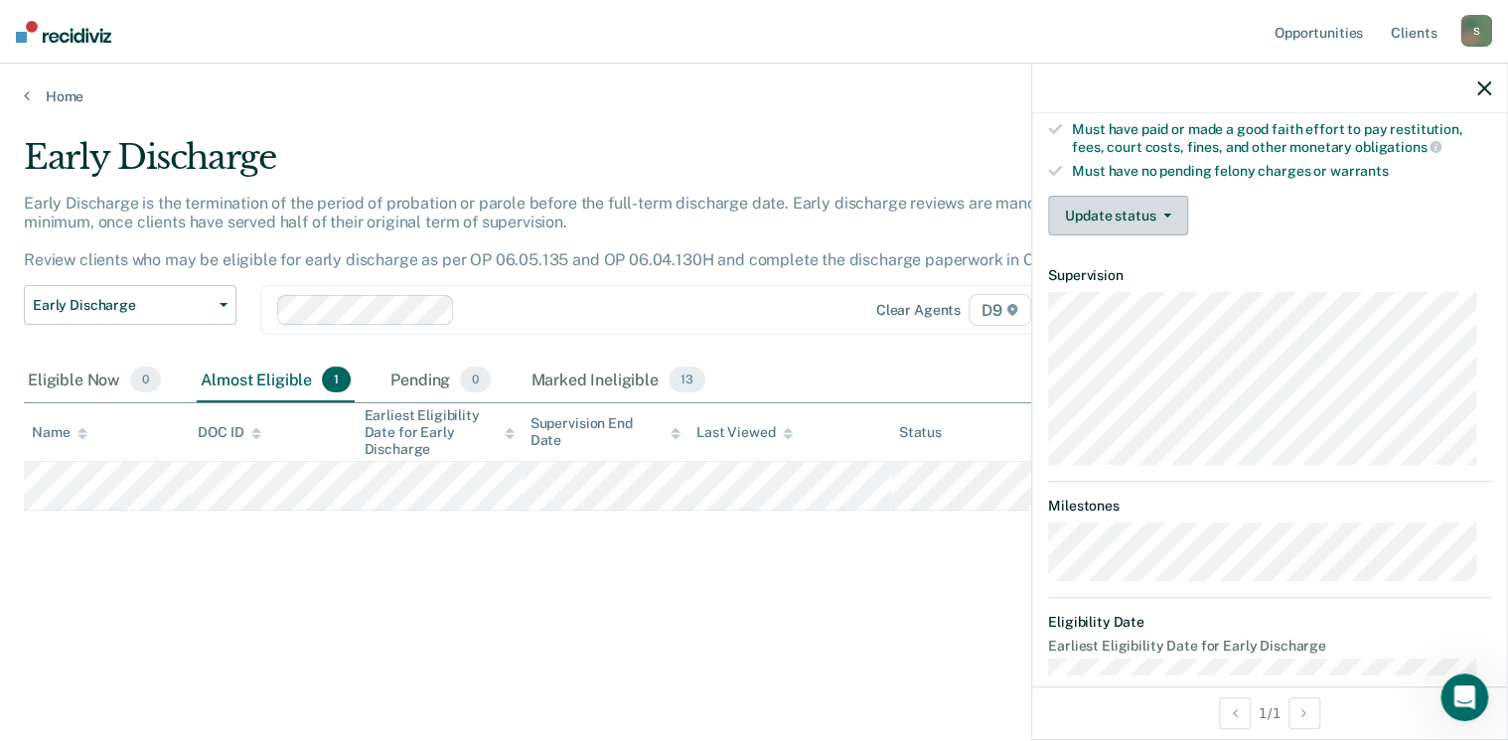
click at [1148, 204] on button "Update status" at bounding box center [1118, 216] width 140 height 40
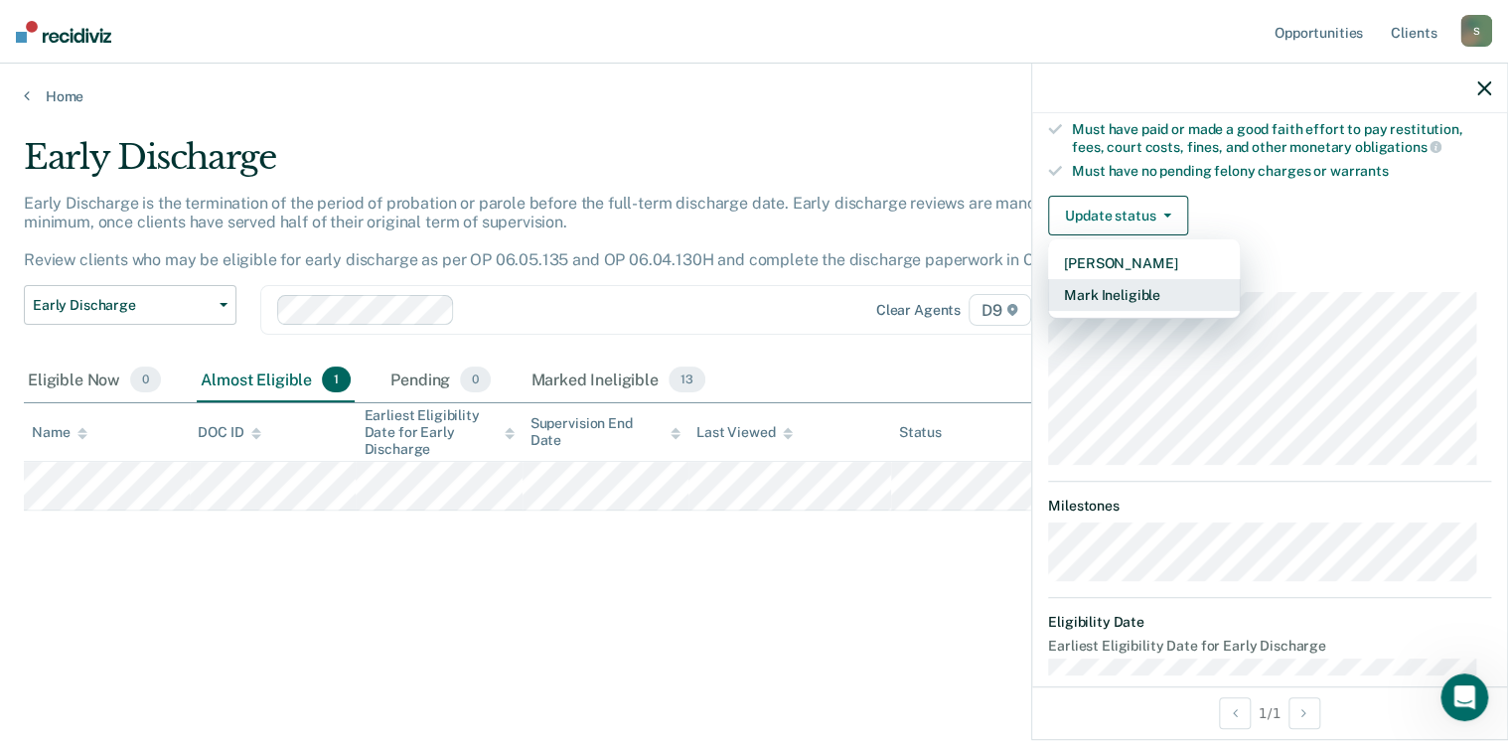
click at [1145, 293] on button "Mark Ineligible" at bounding box center [1144, 295] width 192 height 32
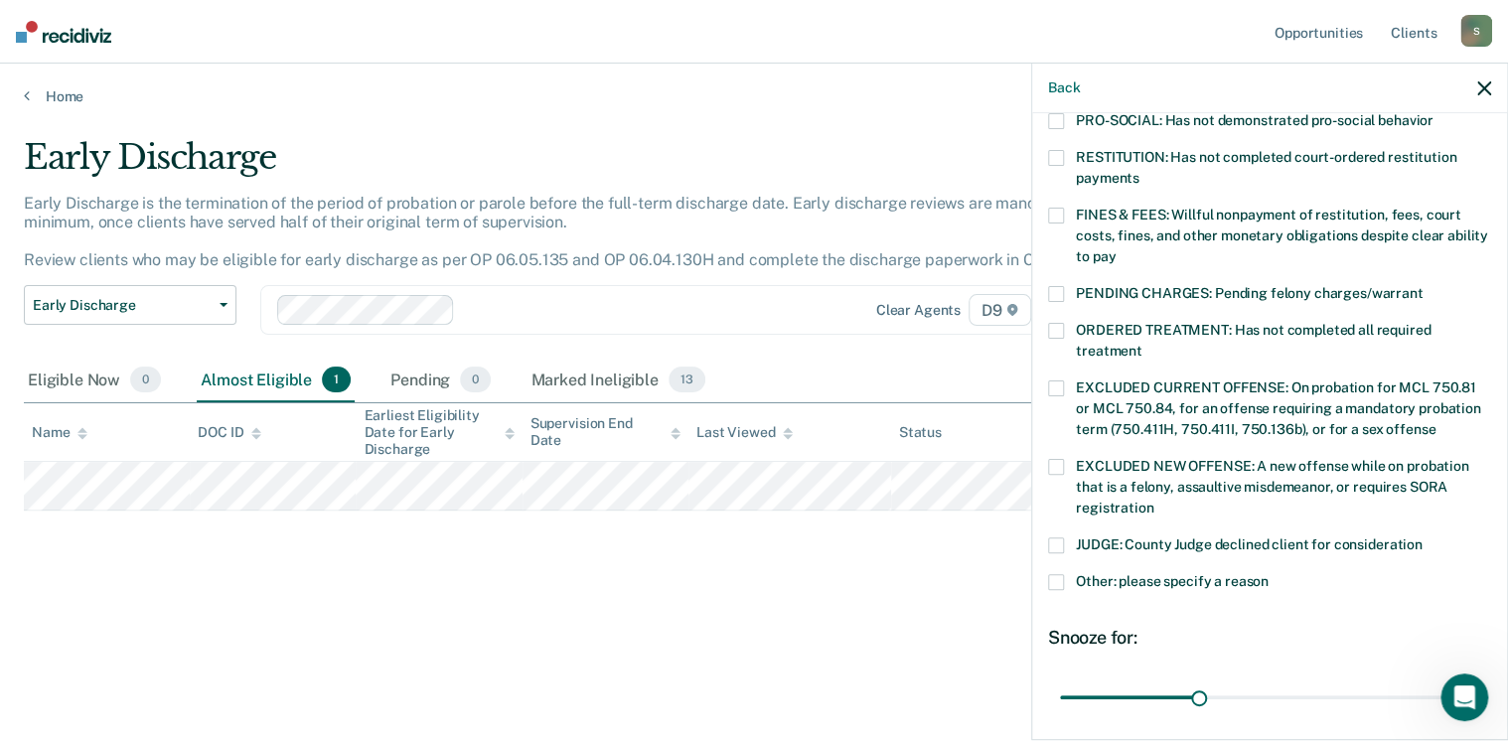
scroll to position [626, 0]
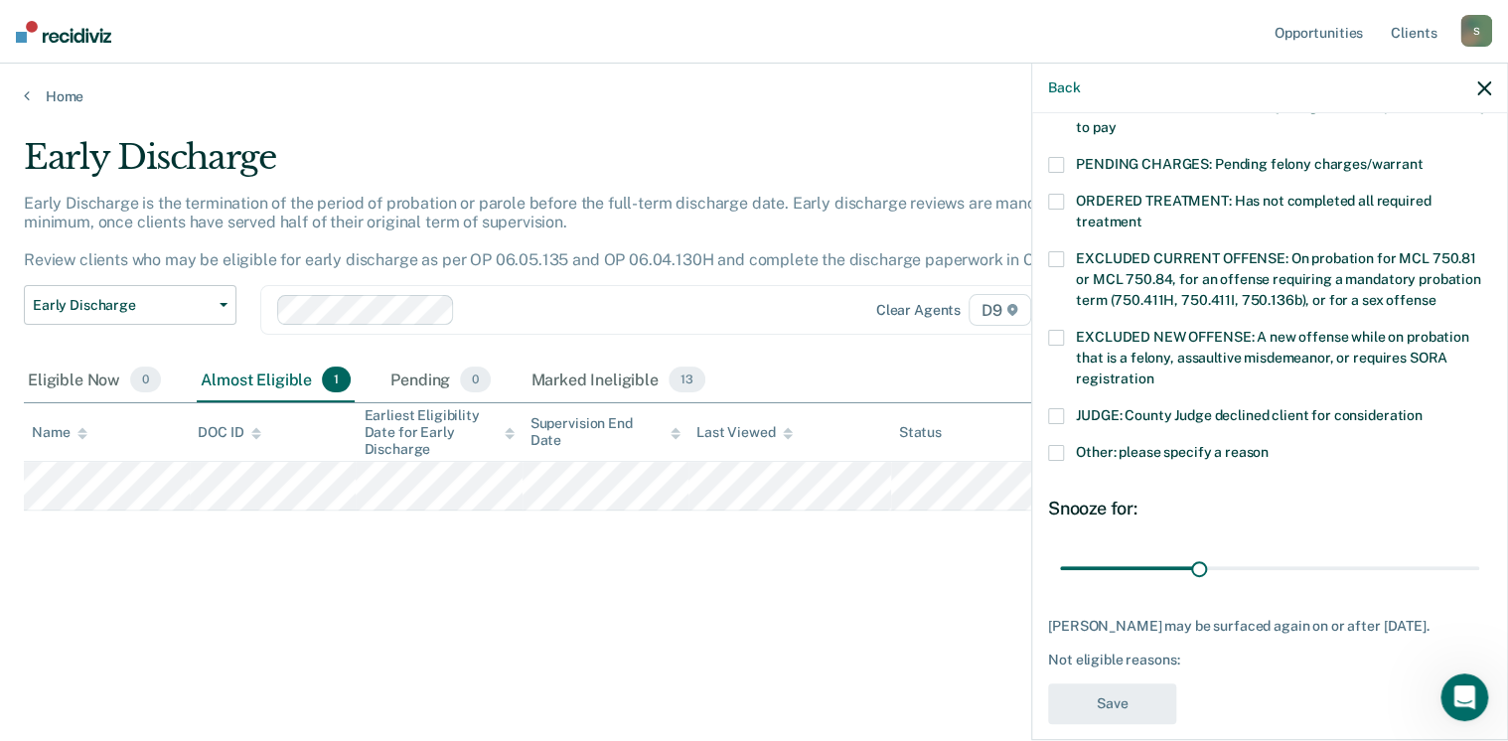
click at [1055, 445] on span at bounding box center [1056, 453] width 16 height 16
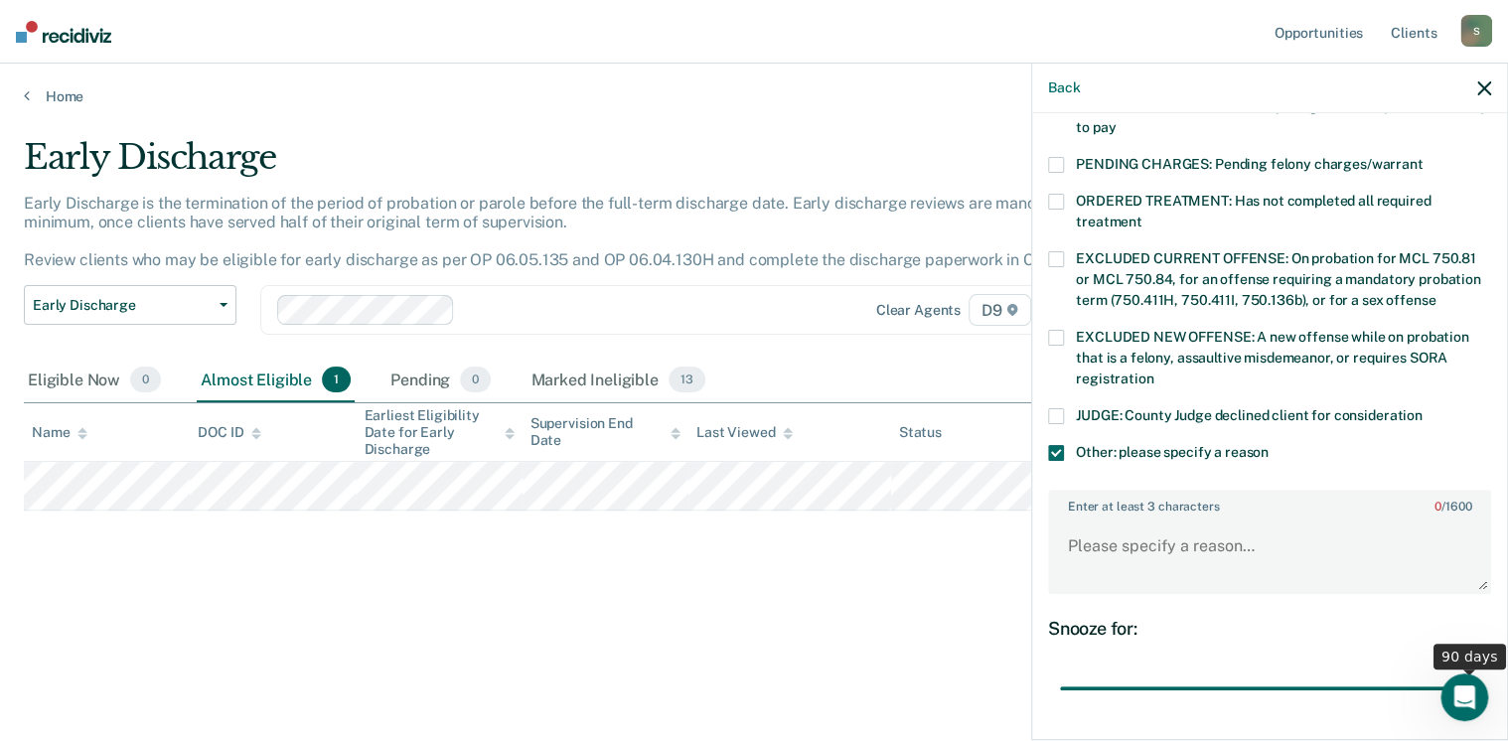
drag, startPoint x: 1189, startPoint y: 660, endPoint x: 1518, endPoint y: 649, distance: 329.1
type input "90"
click at [1479, 672] on input "range" at bounding box center [1269, 689] width 419 height 35
click at [1230, 519] on textarea "Enter at least 3 characters 0 / 1600" at bounding box center [1269, 556] width 439 height 74
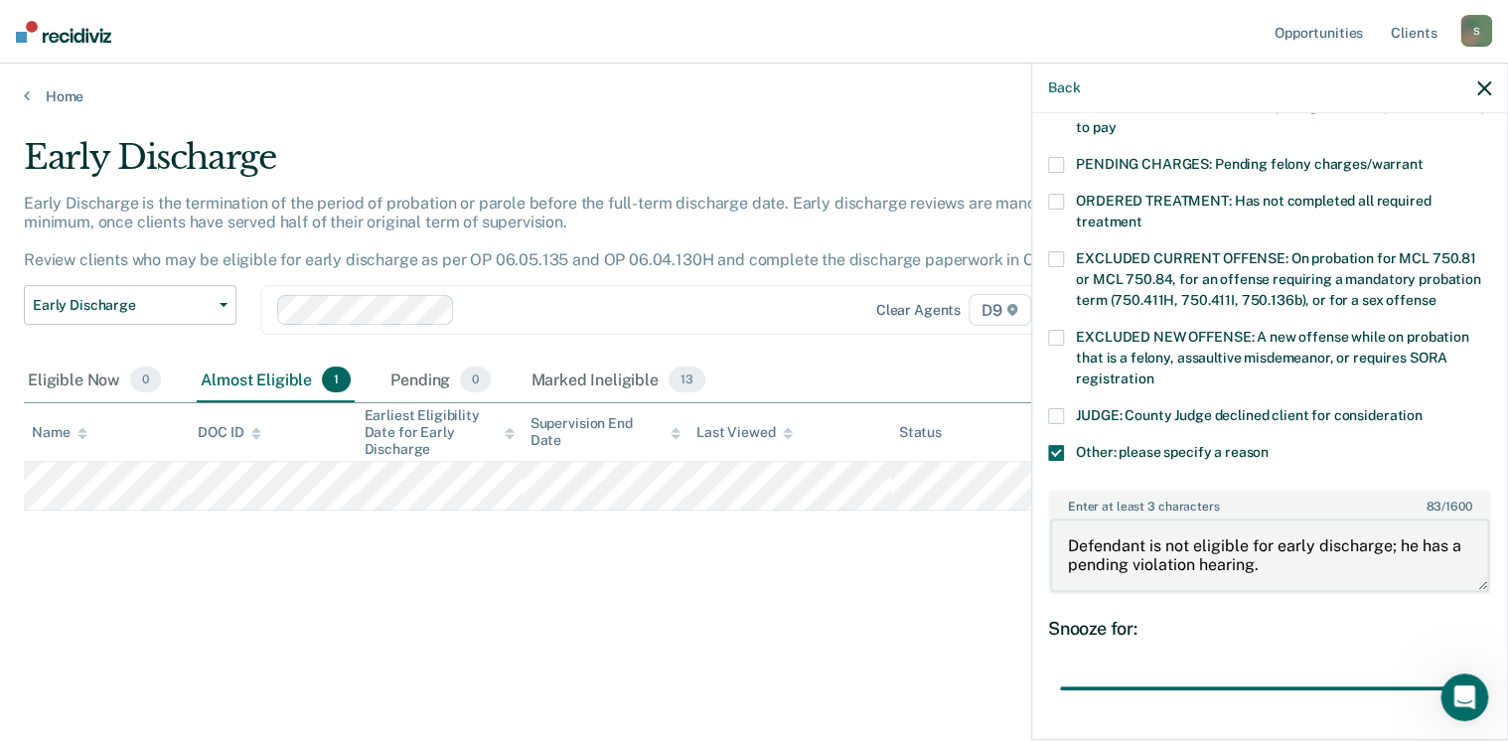
type textarea "Defendant is not eligible for early discharge; he has a pending violation heari…"
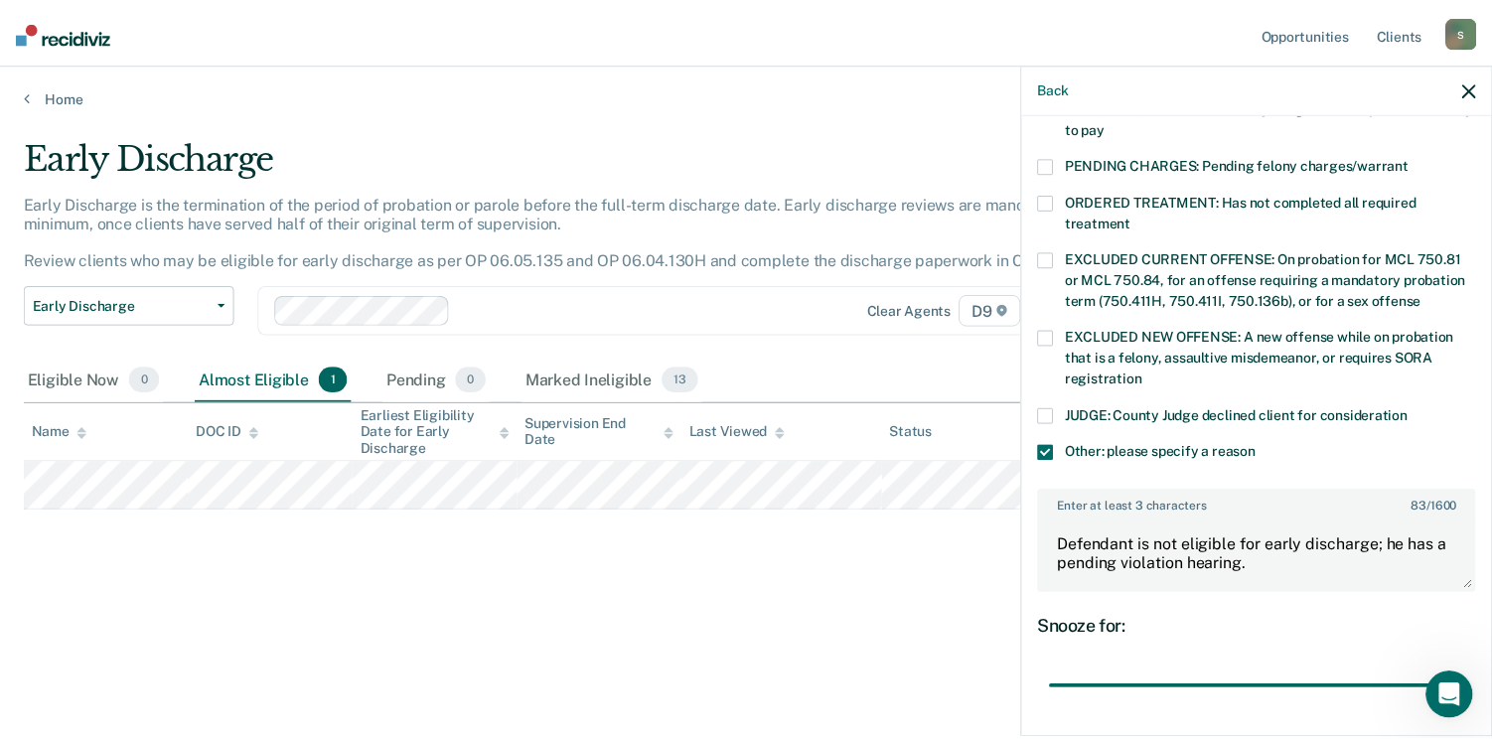
scroll to position [744, 0]
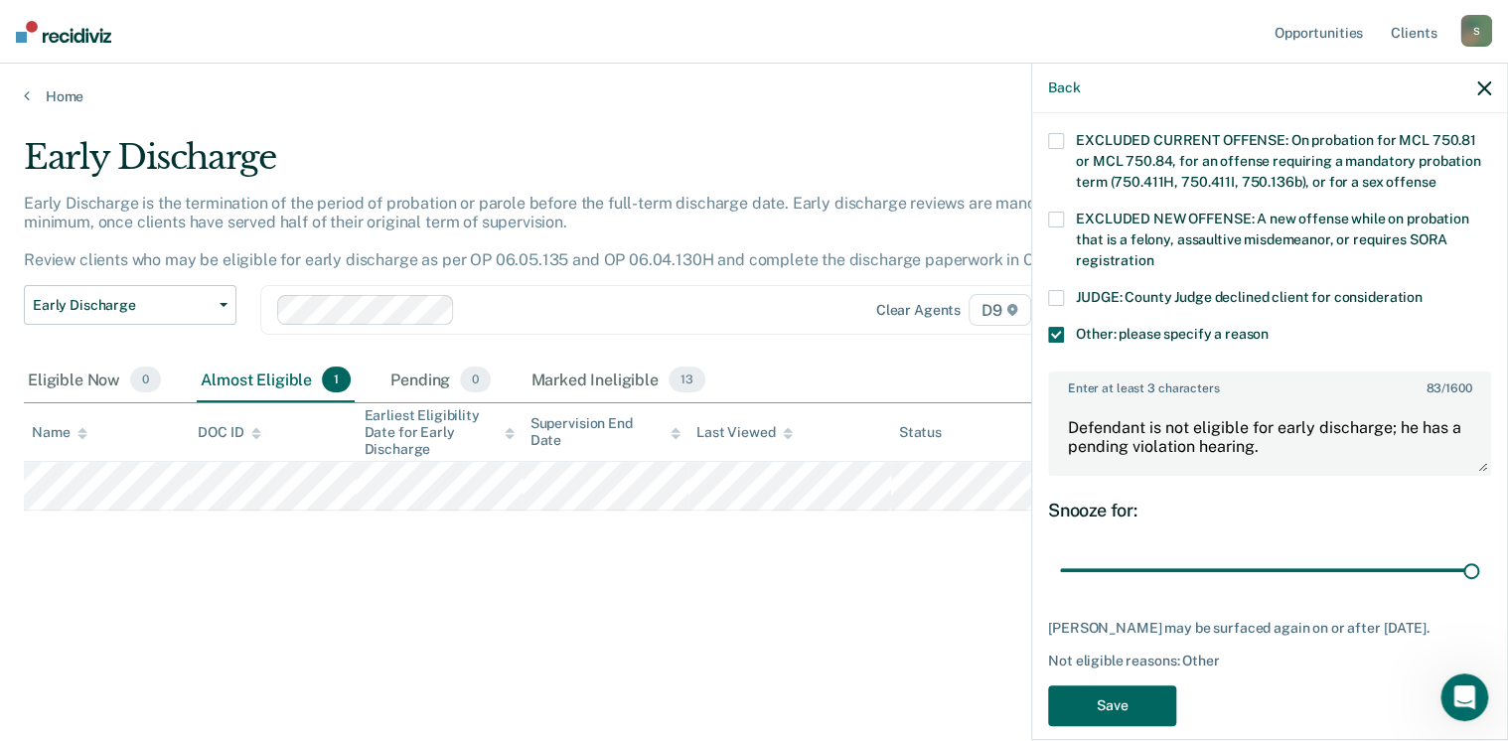
click at [1123, 686] on button "Save" at bounding box center [1112, 706] width 128 height 41
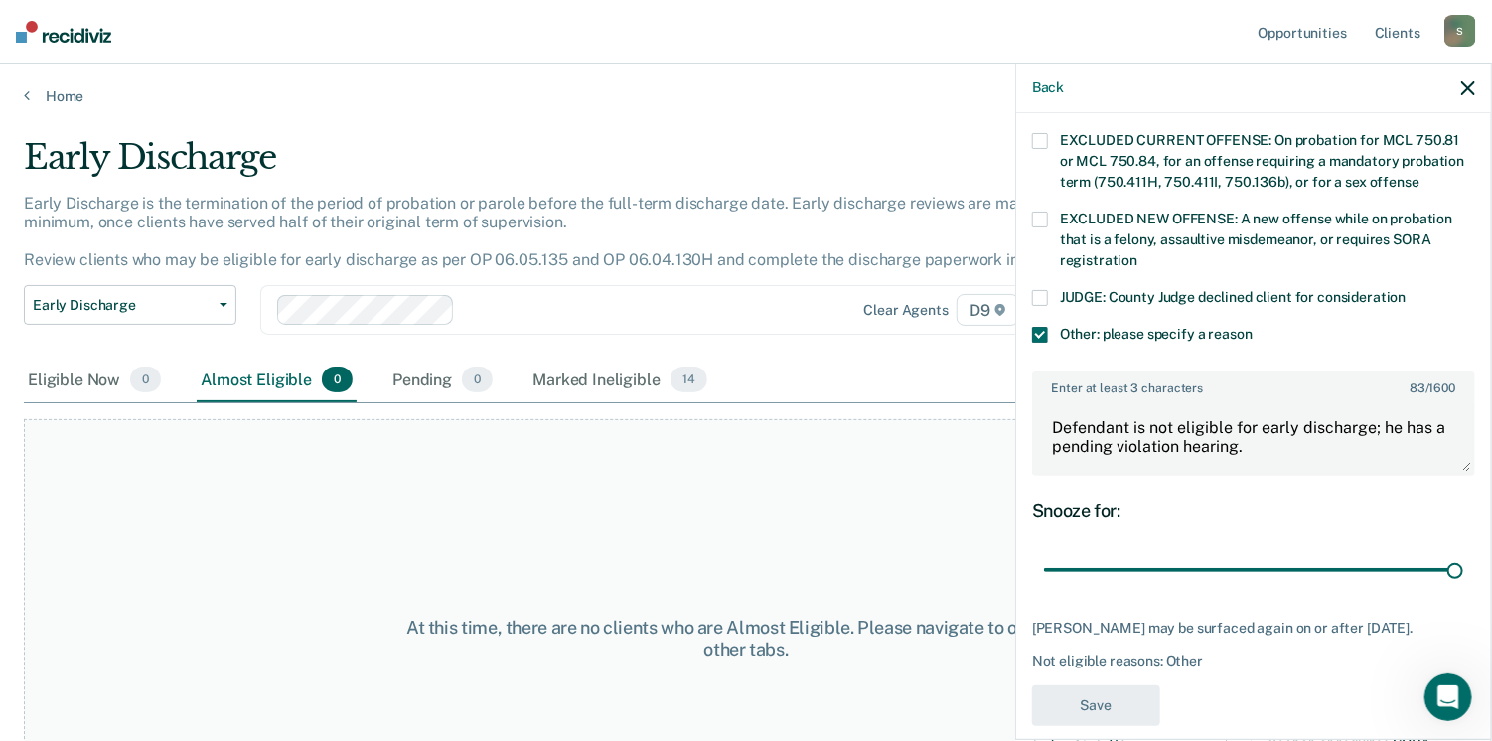
scroll to position [604, 0]
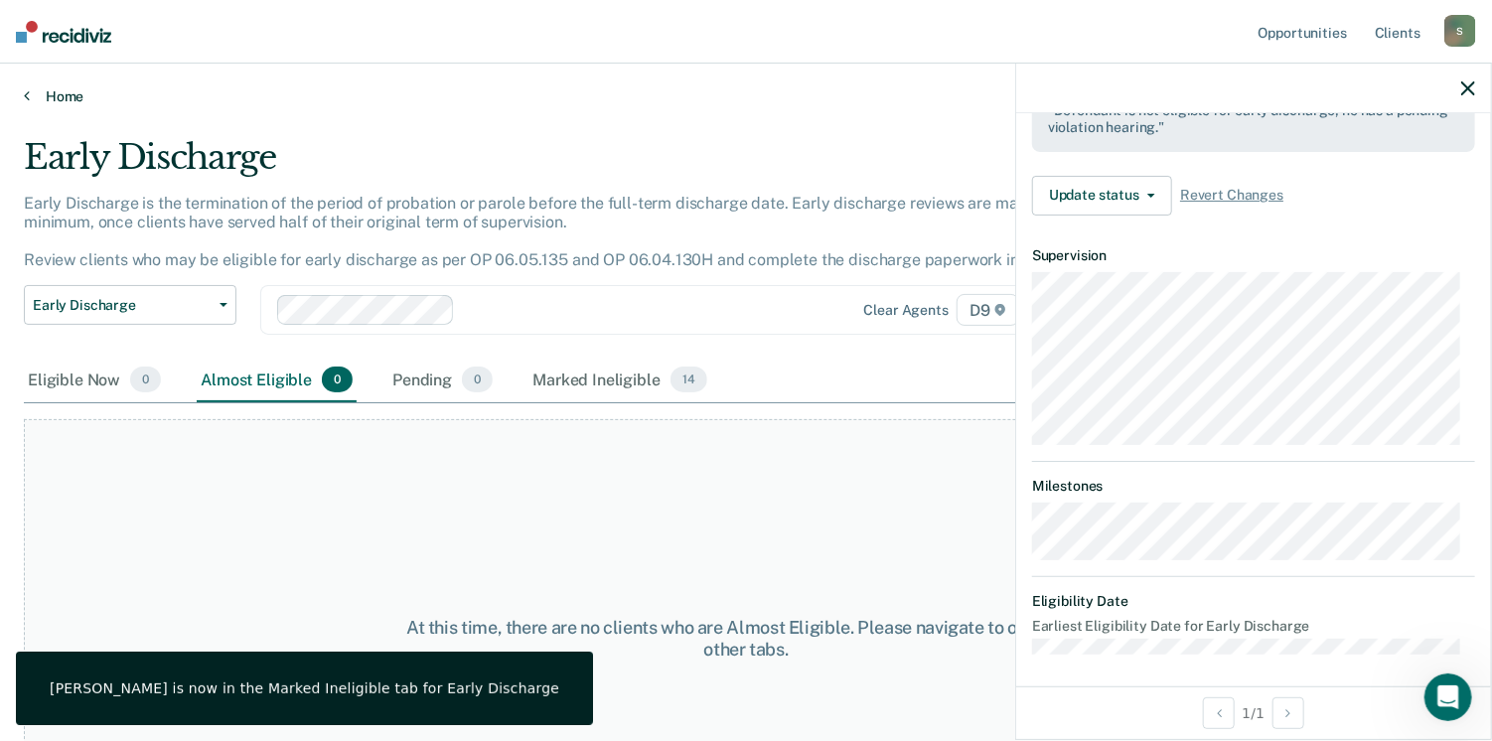
click at [64, 94] on link "Home" at bounding box center [746, 96] width 1445 height 18
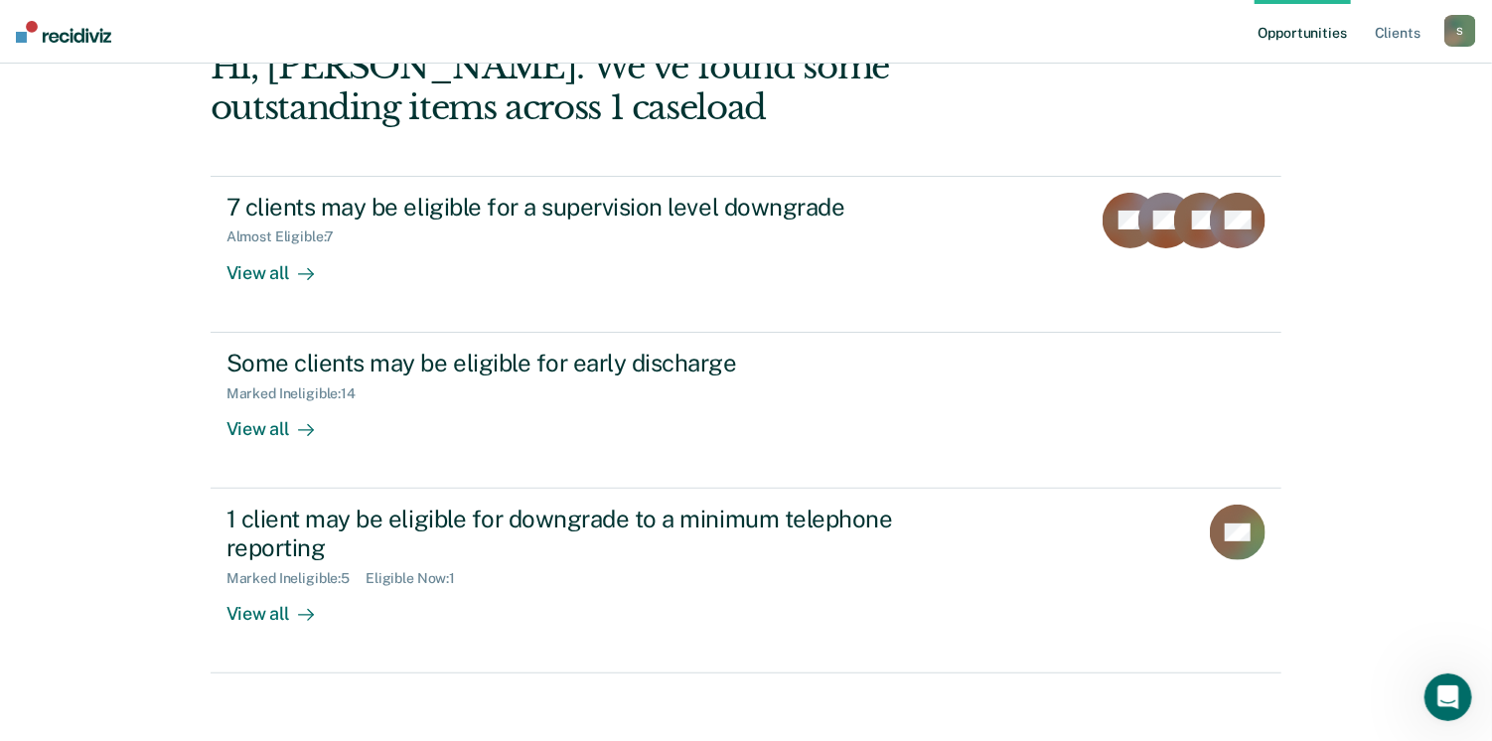
scroll to position [132, 0]
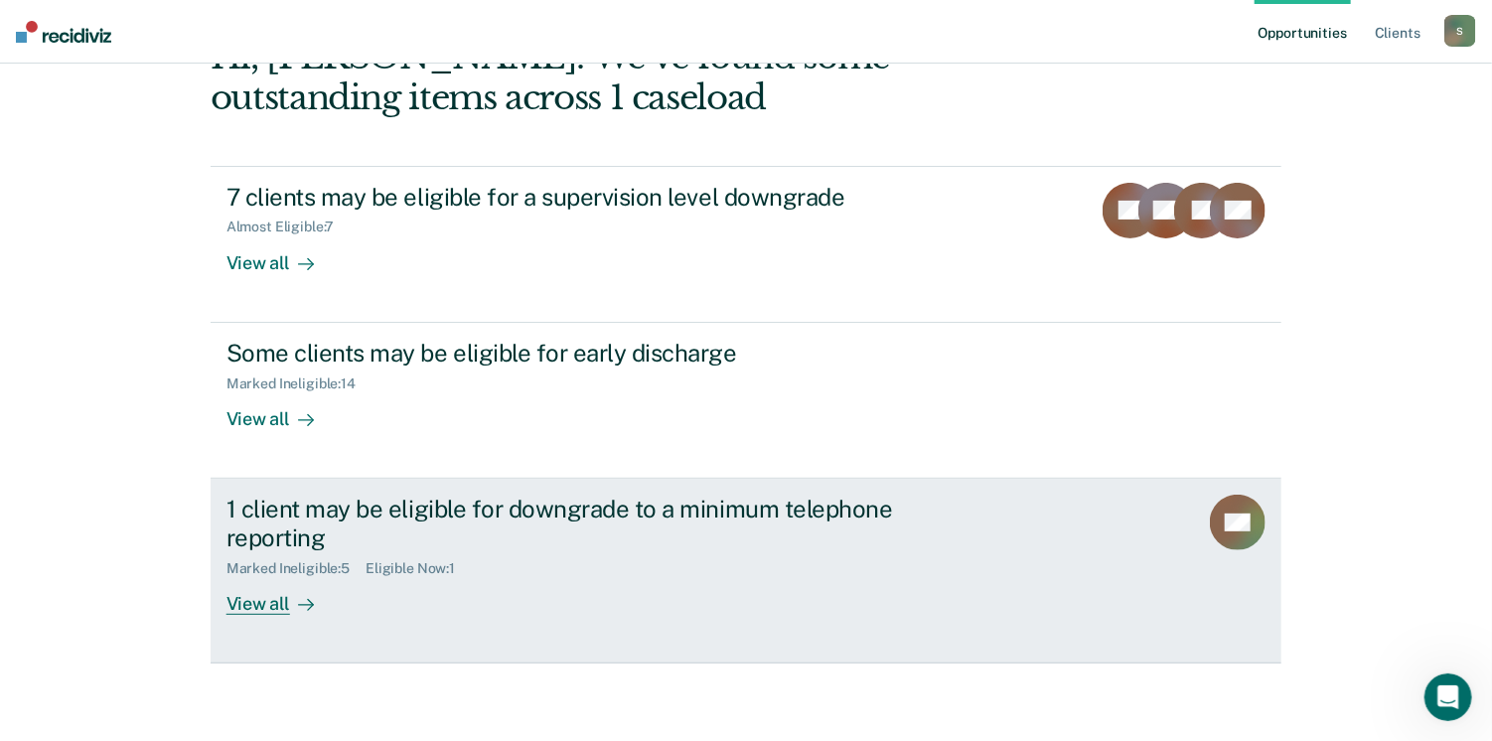
click at [263, 605] on div "View all" at bounding box center [282, 595] width 111 height 39
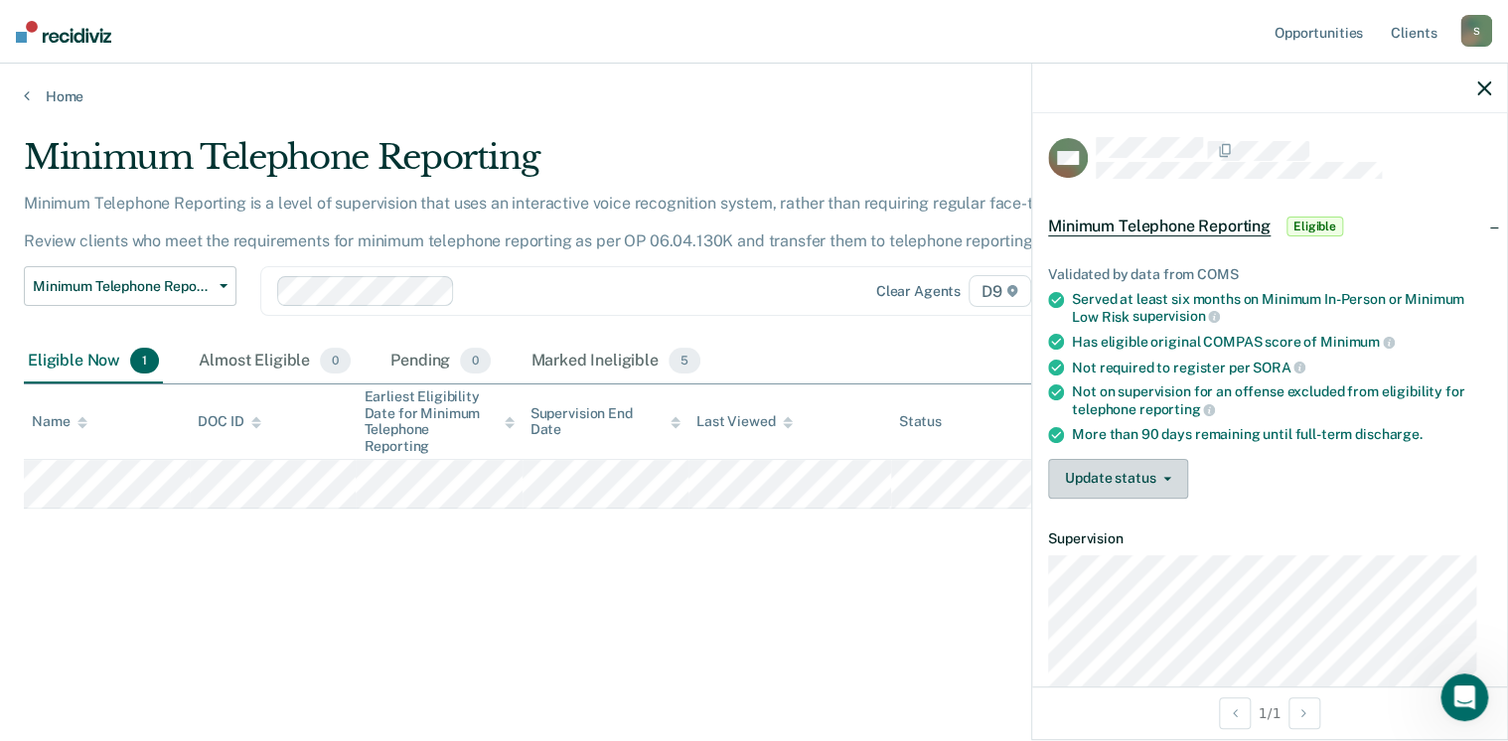
click at [1117, 479] on button "Update status" at bounding box center [1118, 479] width 140 height 40
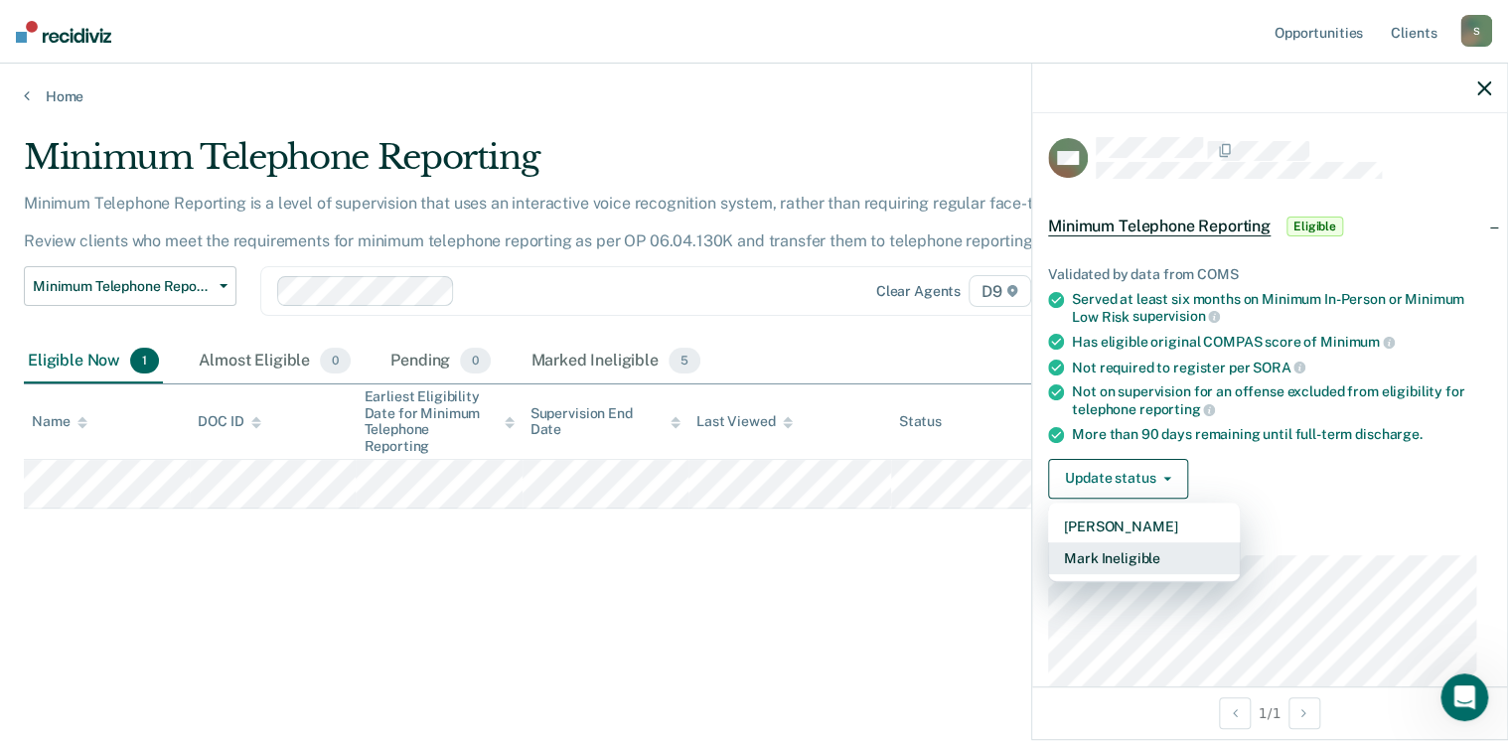
click at [1128, 557] on button "Mark Ineligible" at bounding box center [1144, 559] width 192 height 32
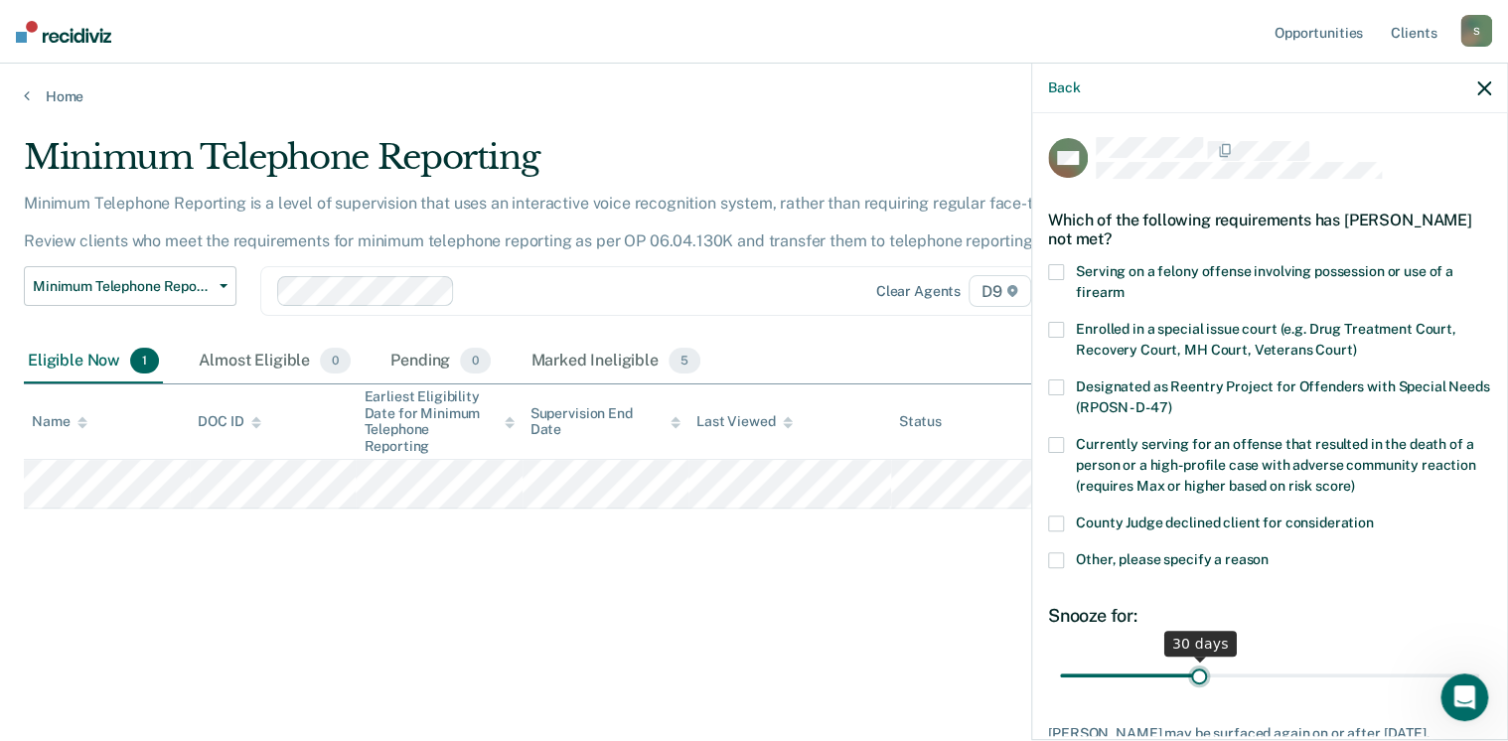
click at [1188, 669] on input "range" at bounding box center [1269, 676] width 419 height 35
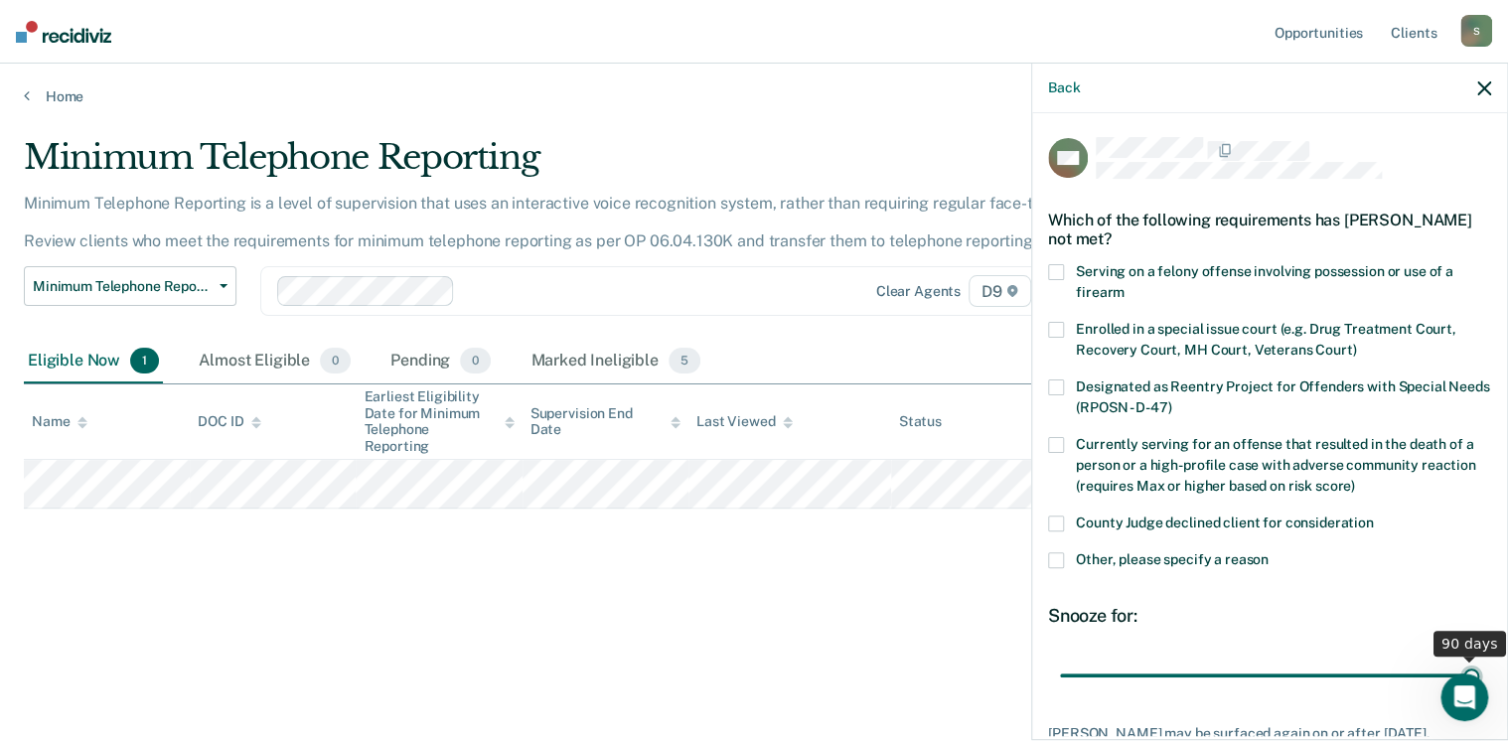
drag, startPoint x: 1188, startPoint y: 669, endPoint x: 1511, endPoint y: 693, distance: 323.8
type input "90"
click at [1479, 693] on input "range" at bounding box center [1269, 676] width 419 height 35
click at [1062, 559] on span at bounding box center [1056, 560] width 16 height 16
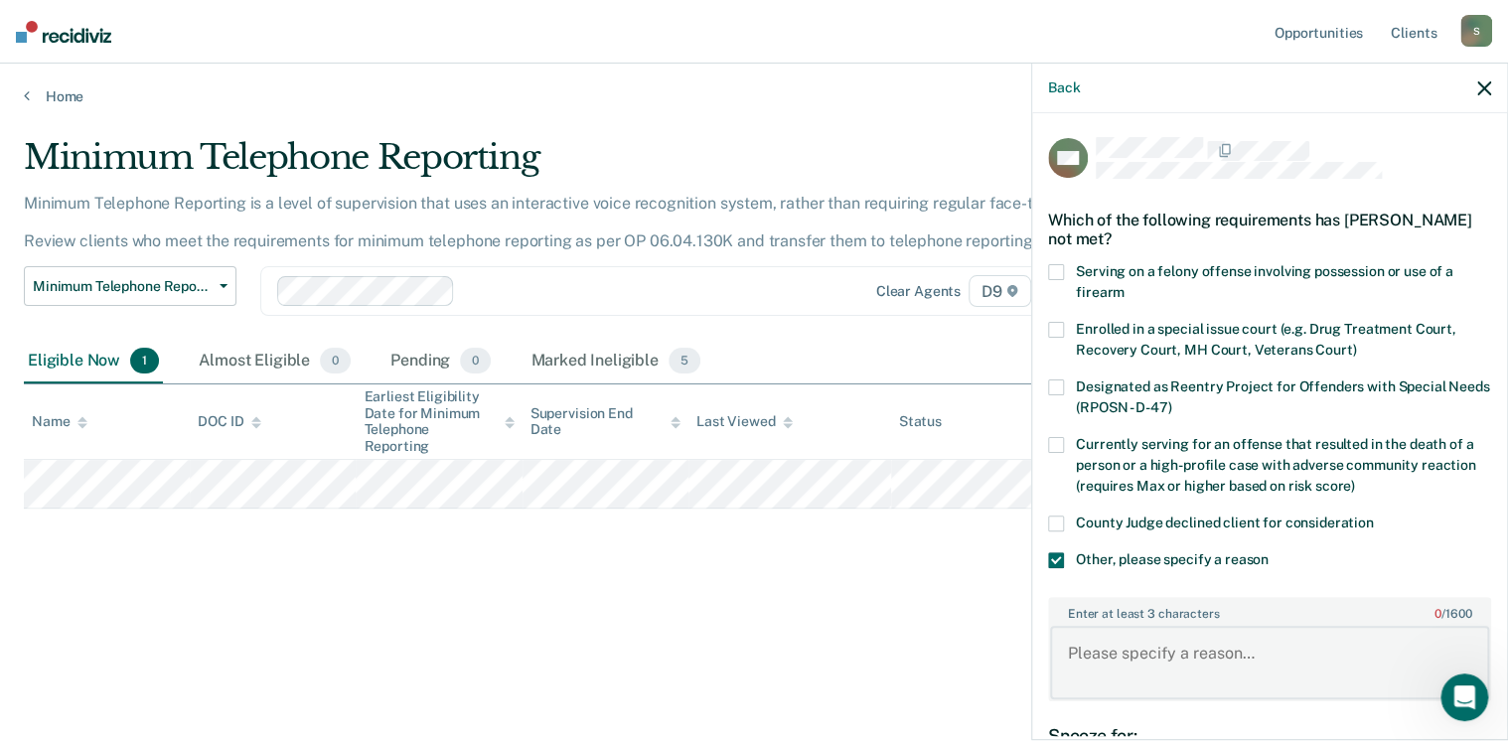
click at [1128, 657] on textarea "Enter at least 3 characters 0 / 1600" at bounding box center [1269, 663] width 439 height 74
type textarea "Defendant is not eligible for TRS as she has testing requirement."
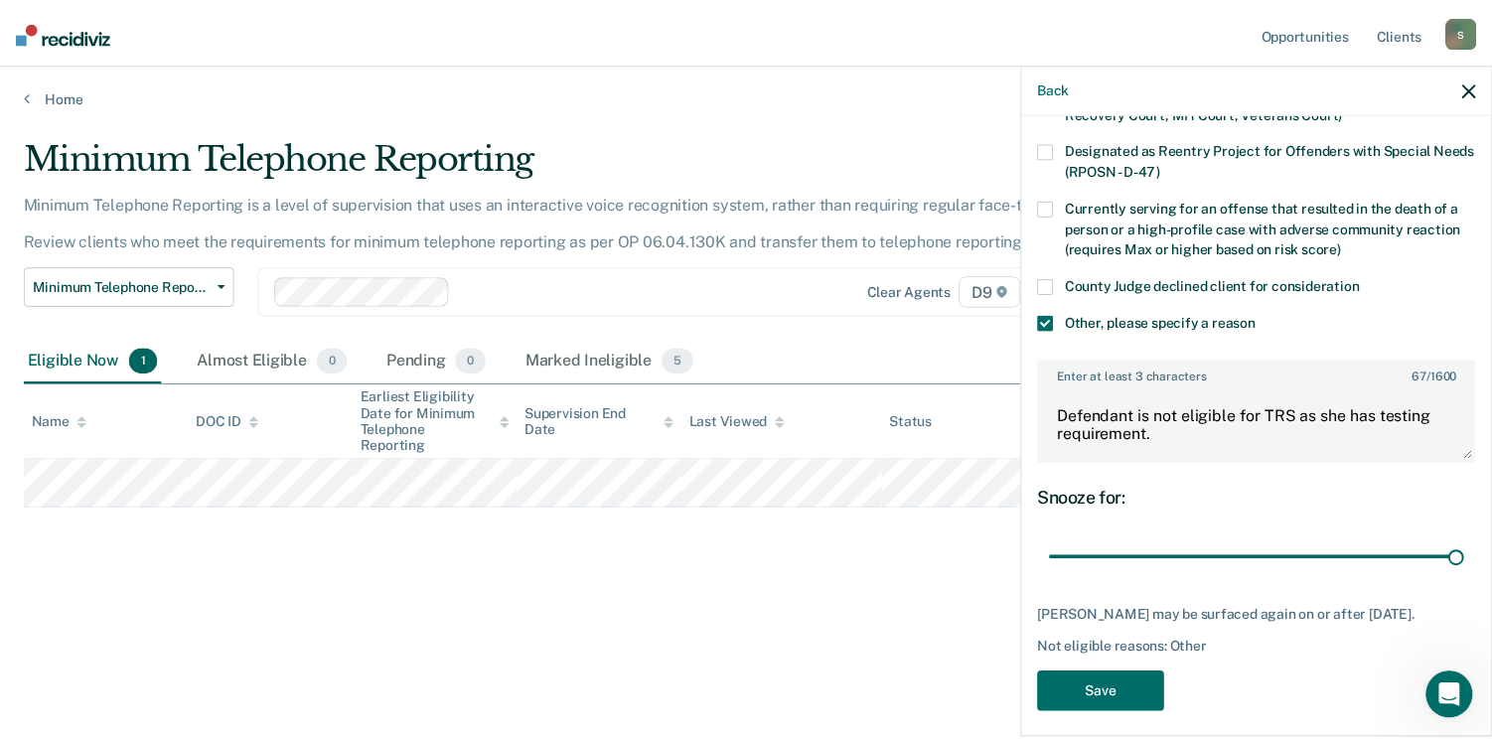
scroll to position [246, 0]
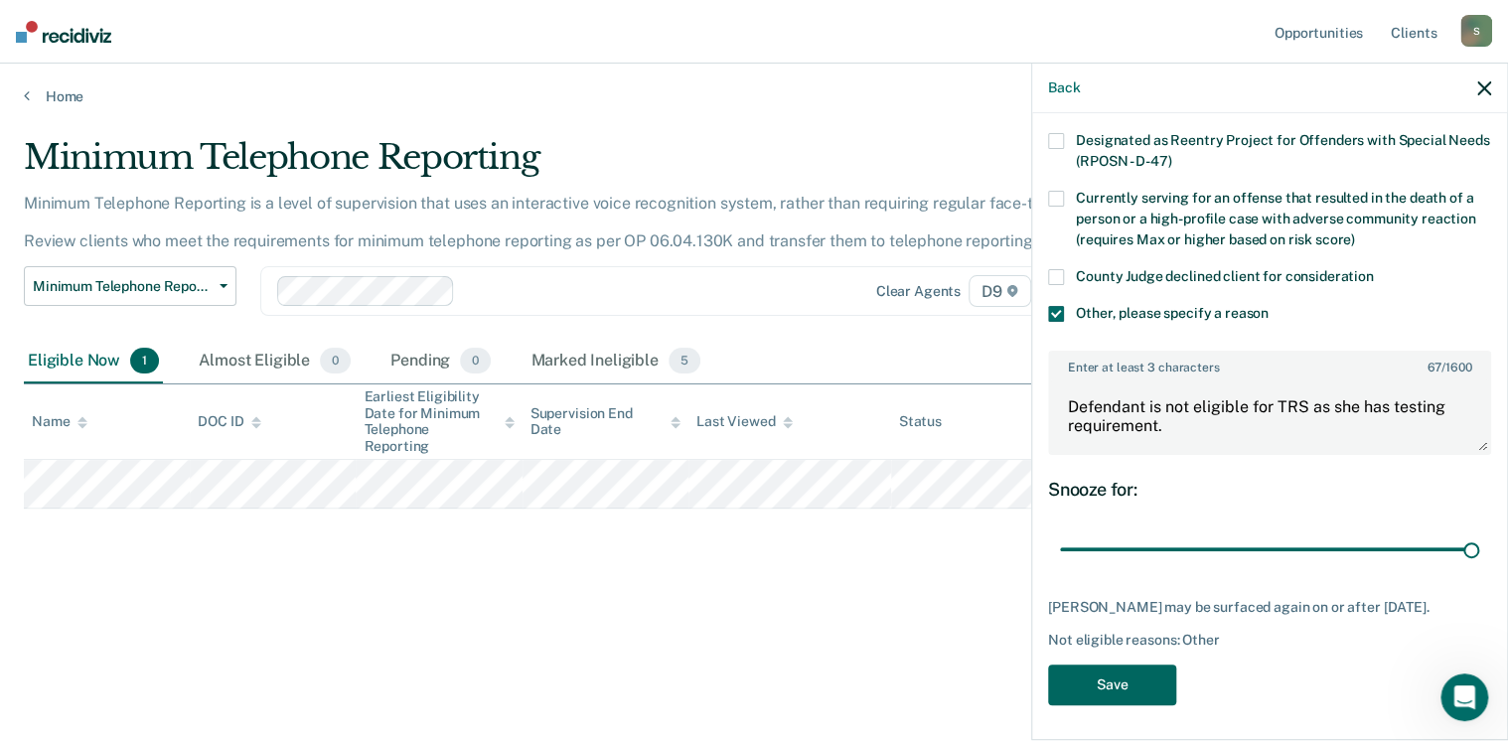
click at [1136, 668] on button "Save" at bounding box center [1112, 685] width 128 height 41
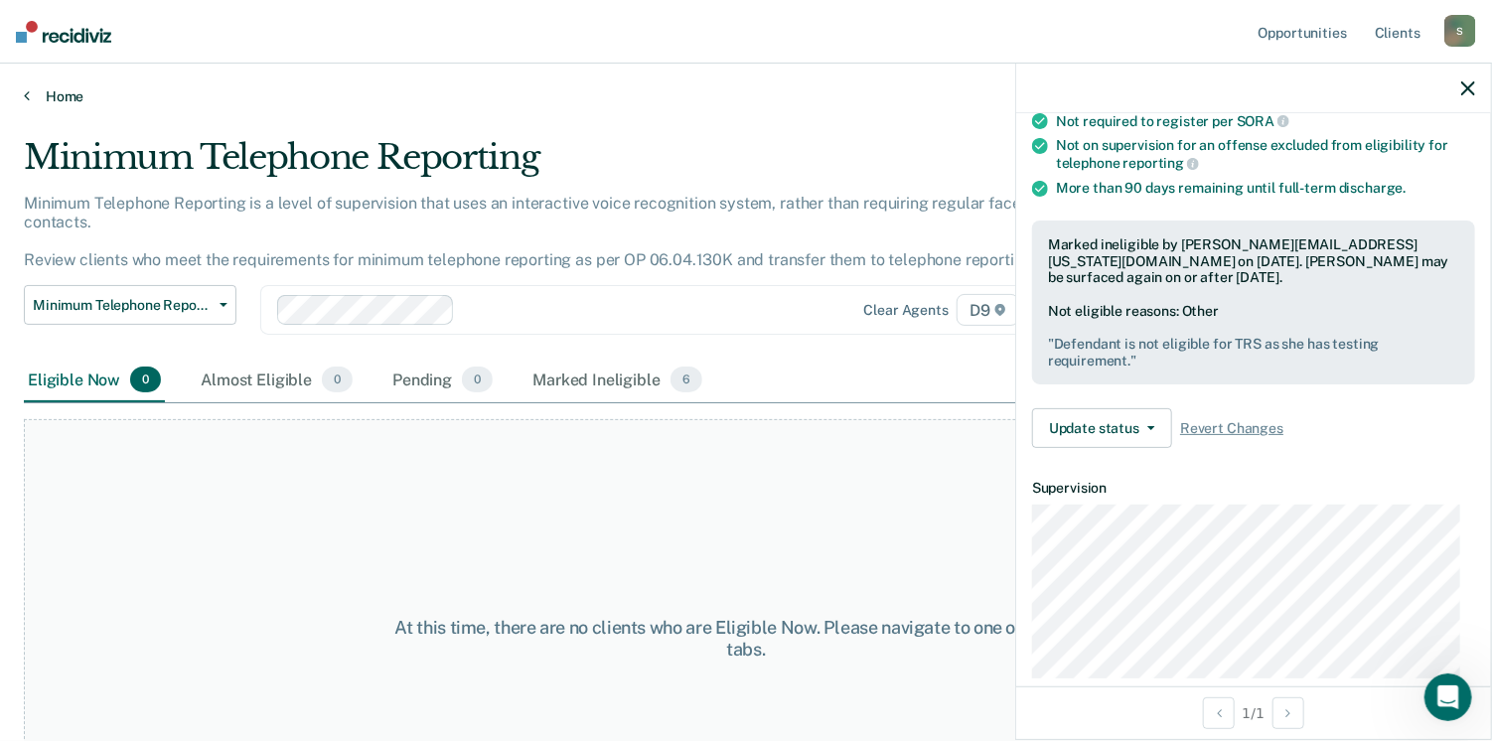
click at [50, 92] on link "Home" at bounding box center [746, 96] width 1445 height 18
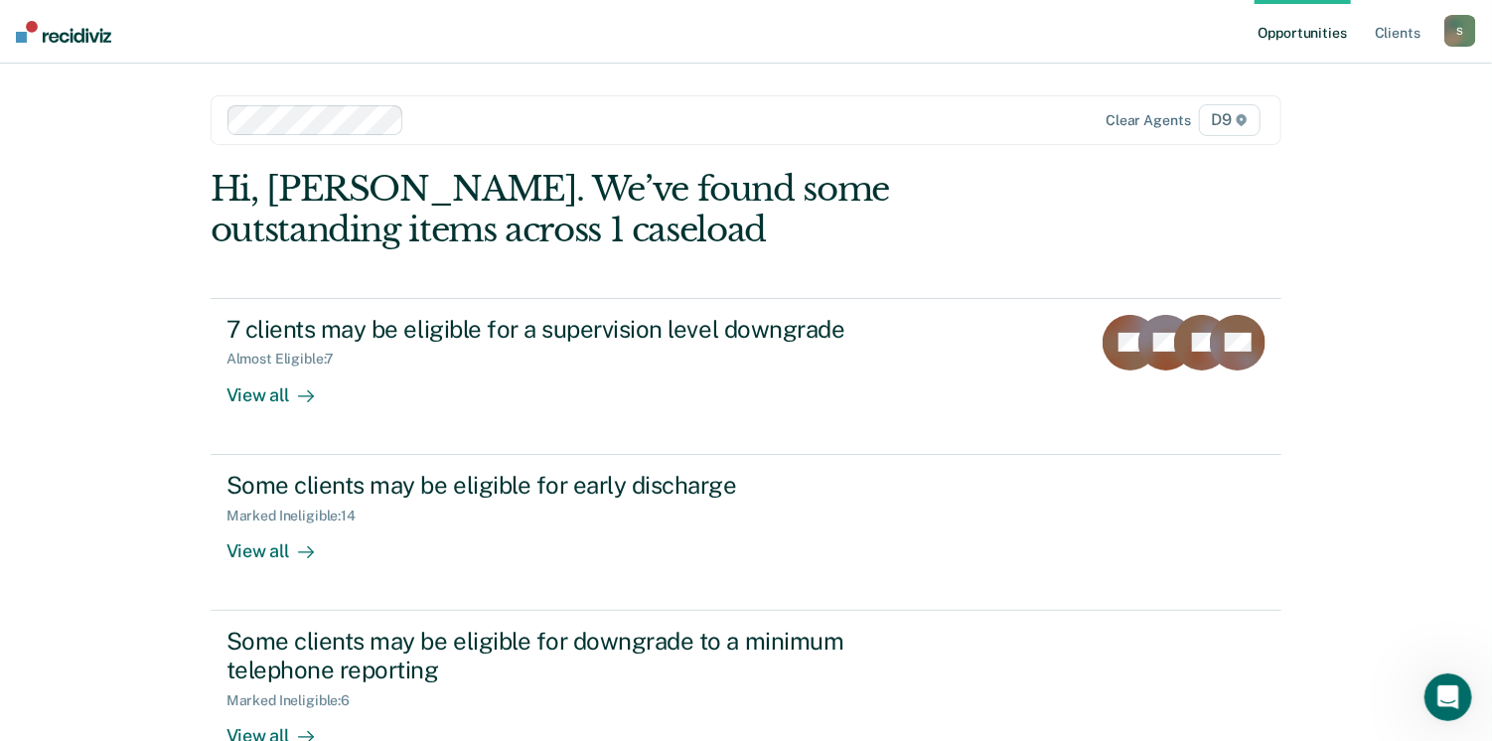
click at [48, 168] on div "Opportunities Client s [EMAIL_ADDRESS][US_STATE][DOMAIN_NAME] S Profile How it …" at bounding box center [746, 437] width 1492 height 875
click at [1447, 25] on div "S" at bounding box center [1461, 31] width 32 height 32
click at [1336, 118] on div "Profile How it works Log Out" at bounding box center [1381, 105] width 192 height 97
click at [1327, 126] on link "Log Out" at bounding box center [1381, 130] width 160 height 17
